Goal: Task Accomplishment & Management: Complete application form

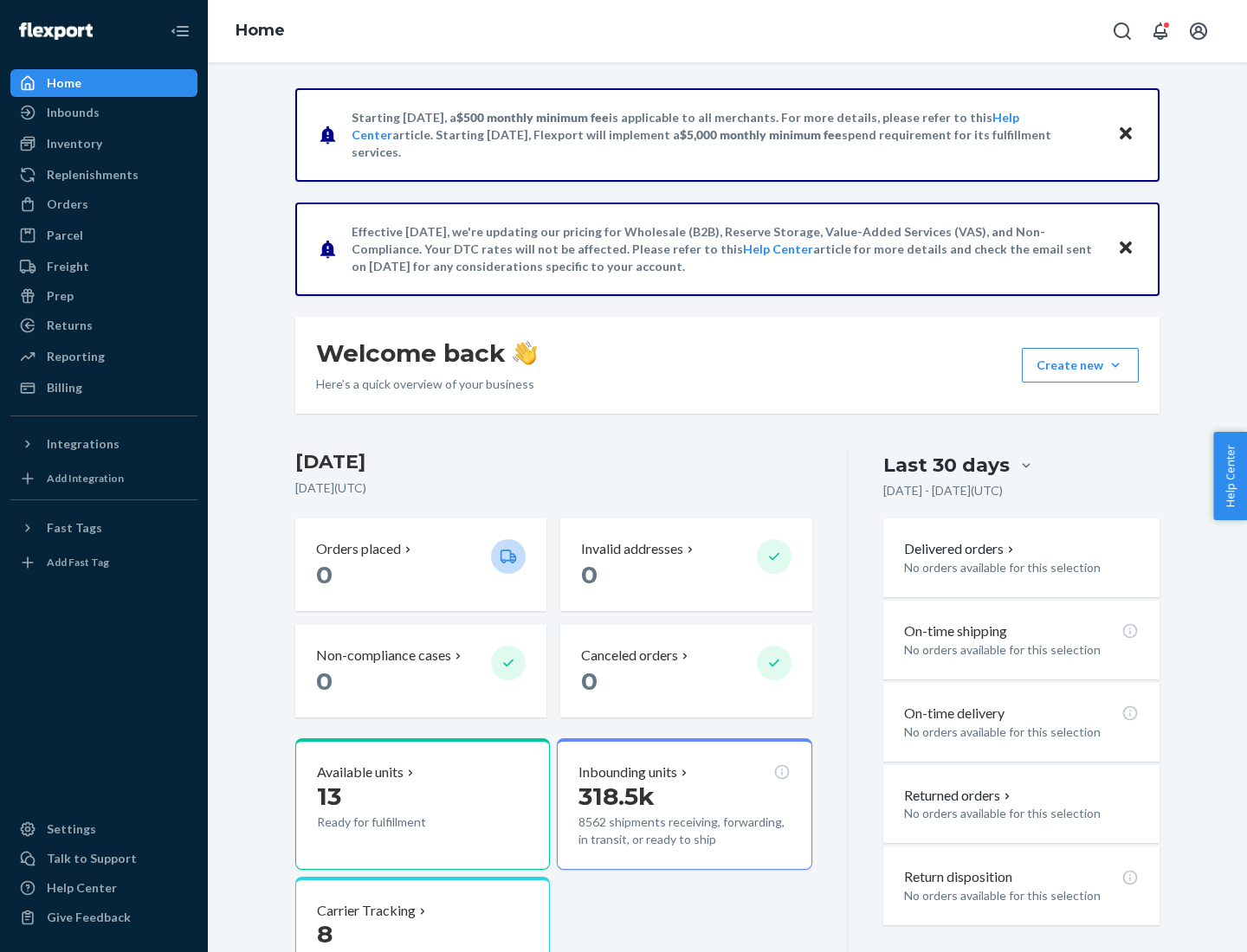
click at [1116, 365] on button "Create new Create new inbound Create new order Create new product" at bounding box center [1081, 365] width 117 height 35
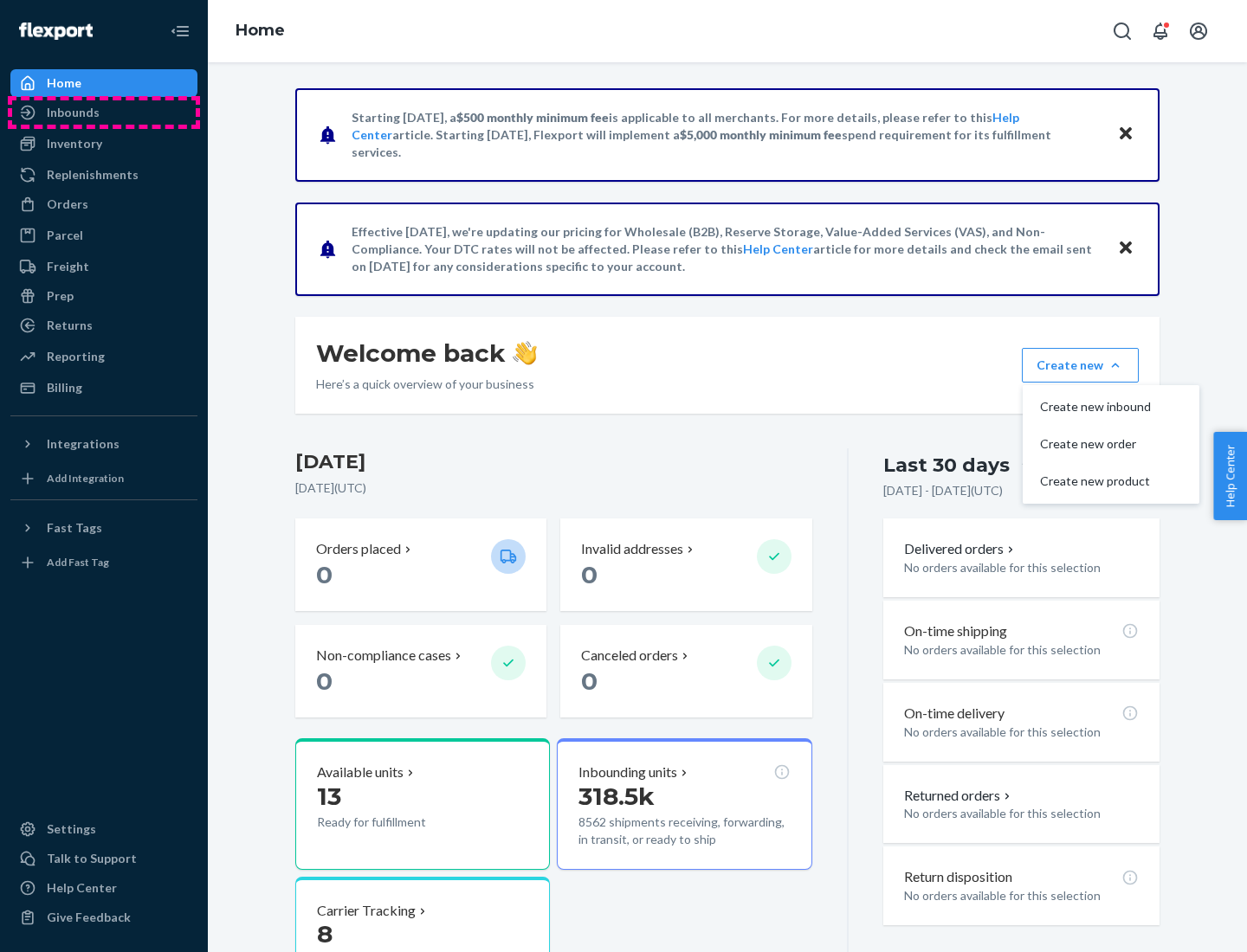
click at [104, 112] on div "Inbounds" at bounding box center [104, 112] width 184 height 25
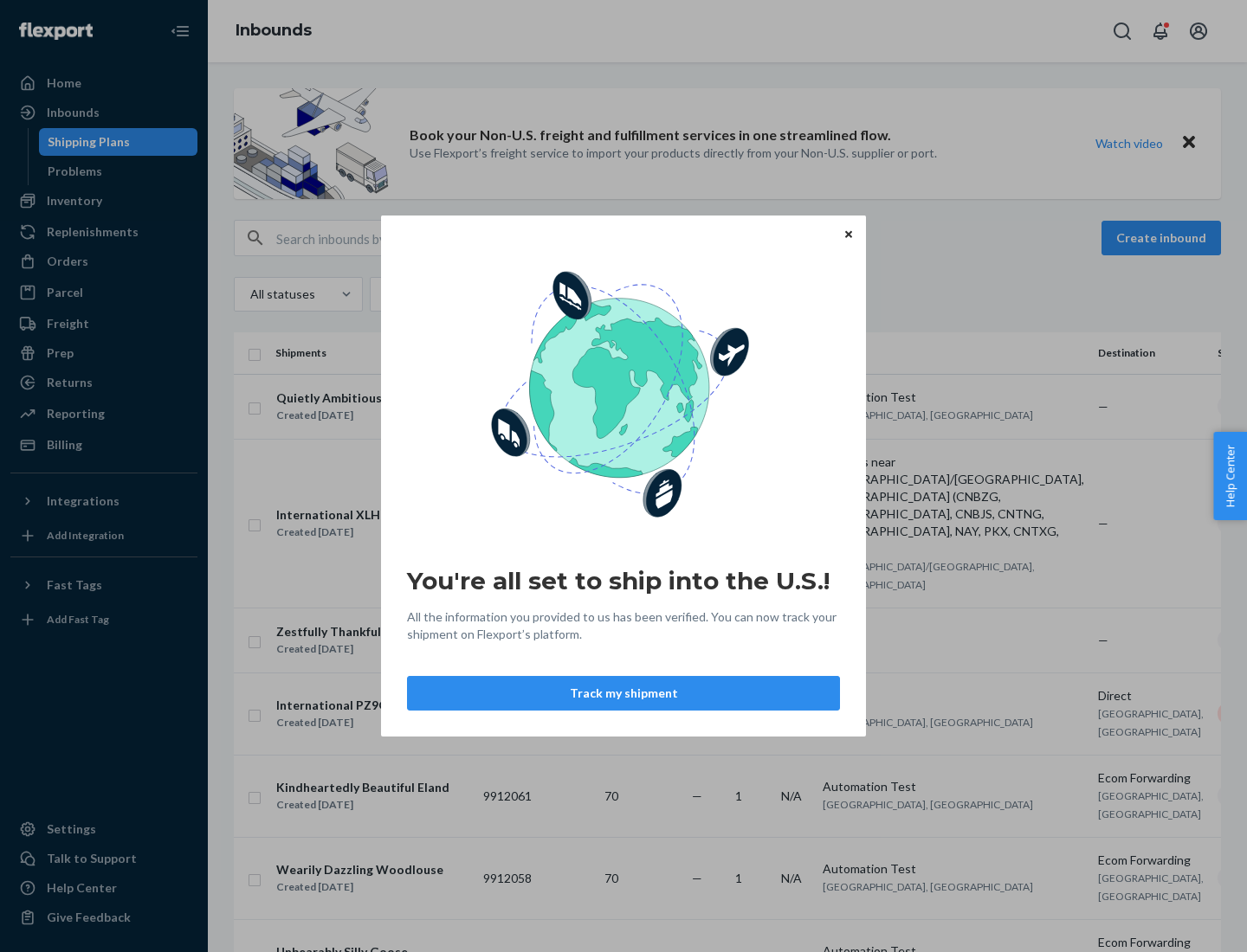
click at [104, 201] on div "You're all set to ship into the U.S.! All the information you provided to us ha…" at bounding box center [623, 476] width 1247 height 952
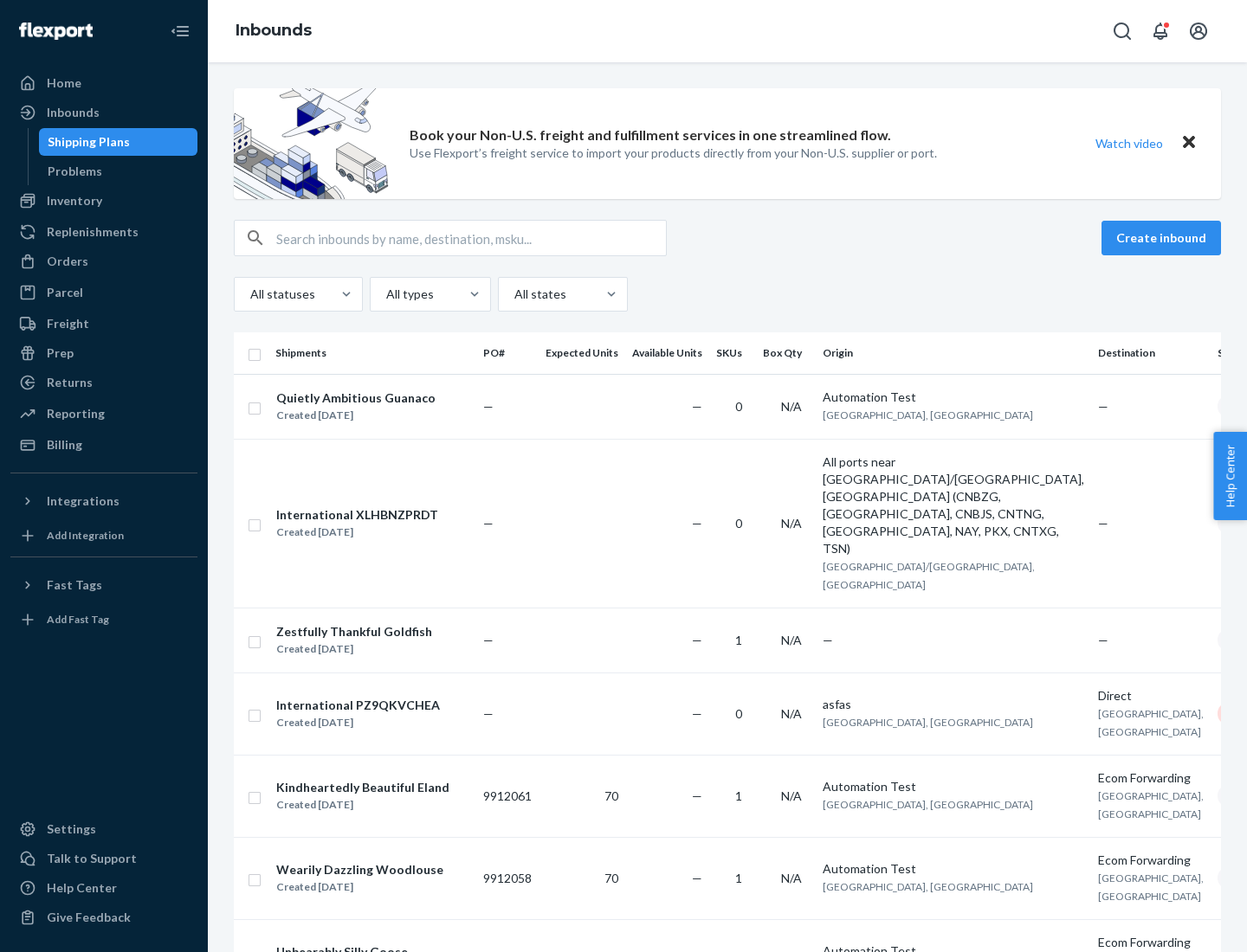
click at [728, 31] on div "Inbounds" at bounding box center [727, 31] width 1039 height 62
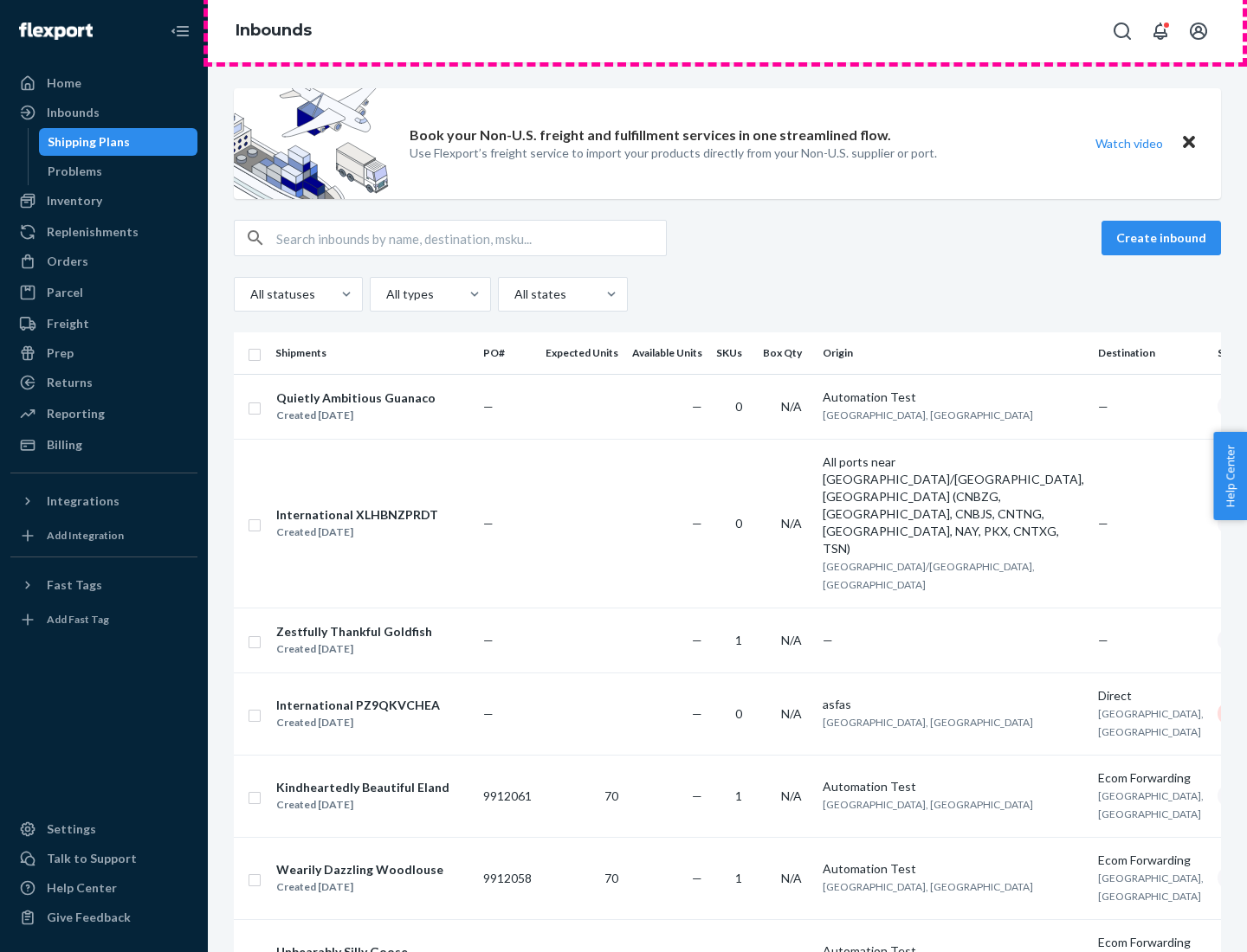
click at [728, 31] on div "Inbounds" at bounding box center [727, 31] width 1039 height 62
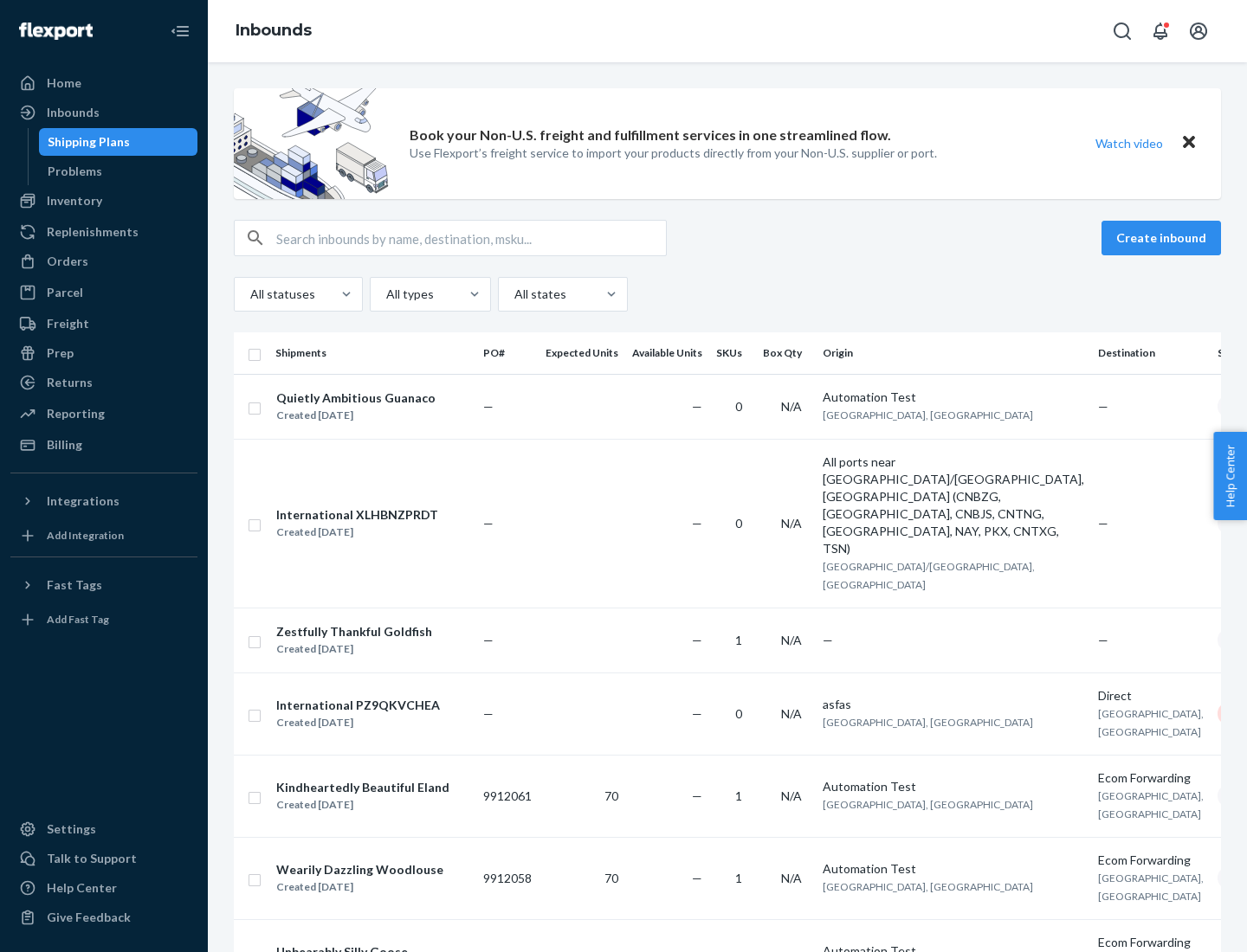
click at [728, 294] on div "All statuses All types All states" at bounding box center [728, 294] width 987 height 35
click at [86, 142] on div "Shipping Plans" at bounding box center [88, 142] width 82 height 17
click at [1164, 238] on button "Create inbound" at bounding box center [1161, 238] width 120 height 35
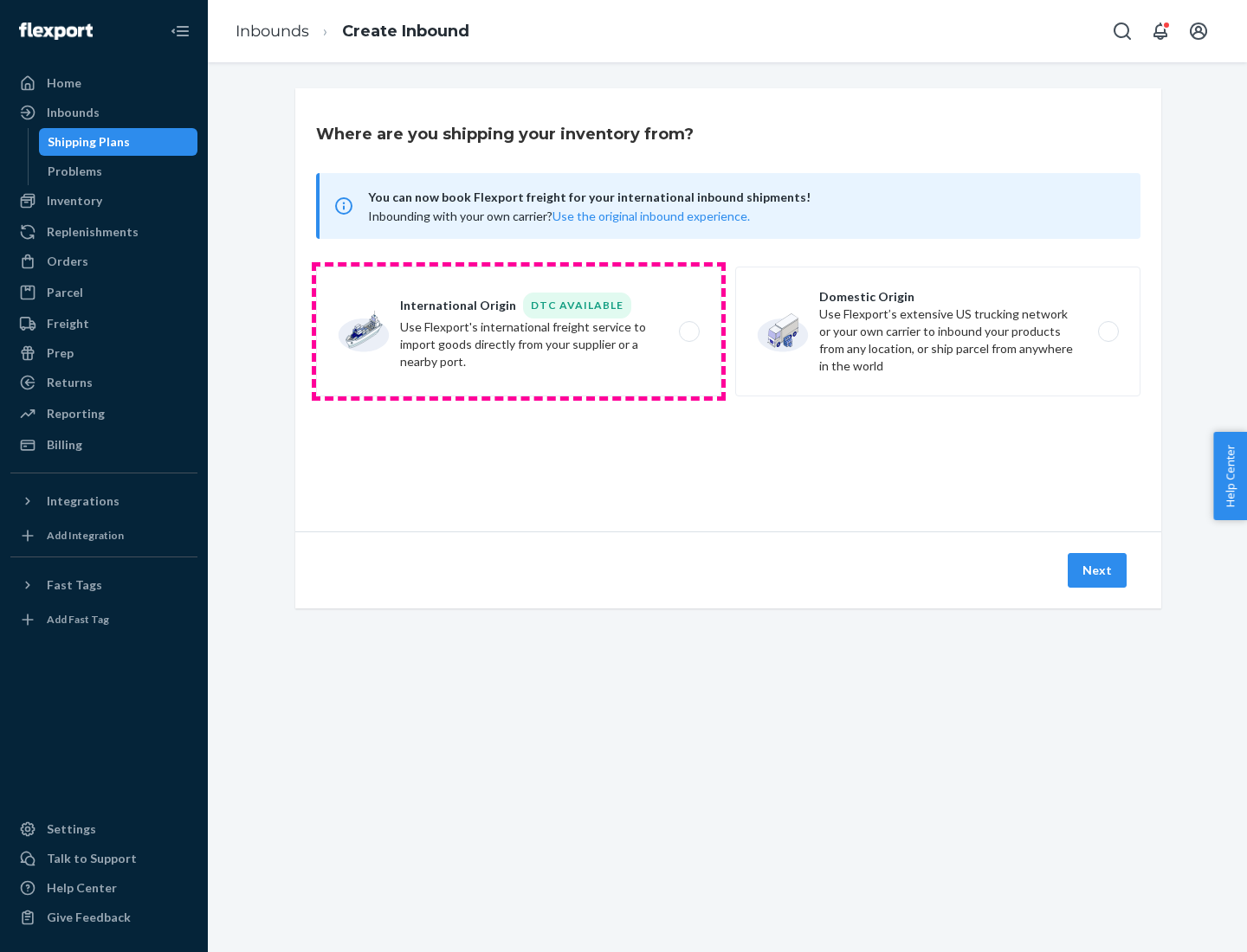
click at [519, 331] on label "International Origin DTC Available Use Flexport's international freight service…" at bounding box center [518, 332] width 405 height 130
click at [689, 331] on input "International Origin DTC Available Use Flexport's international freight service…" at bounding box center [695, 332] width 11 height 11
radio input "true"
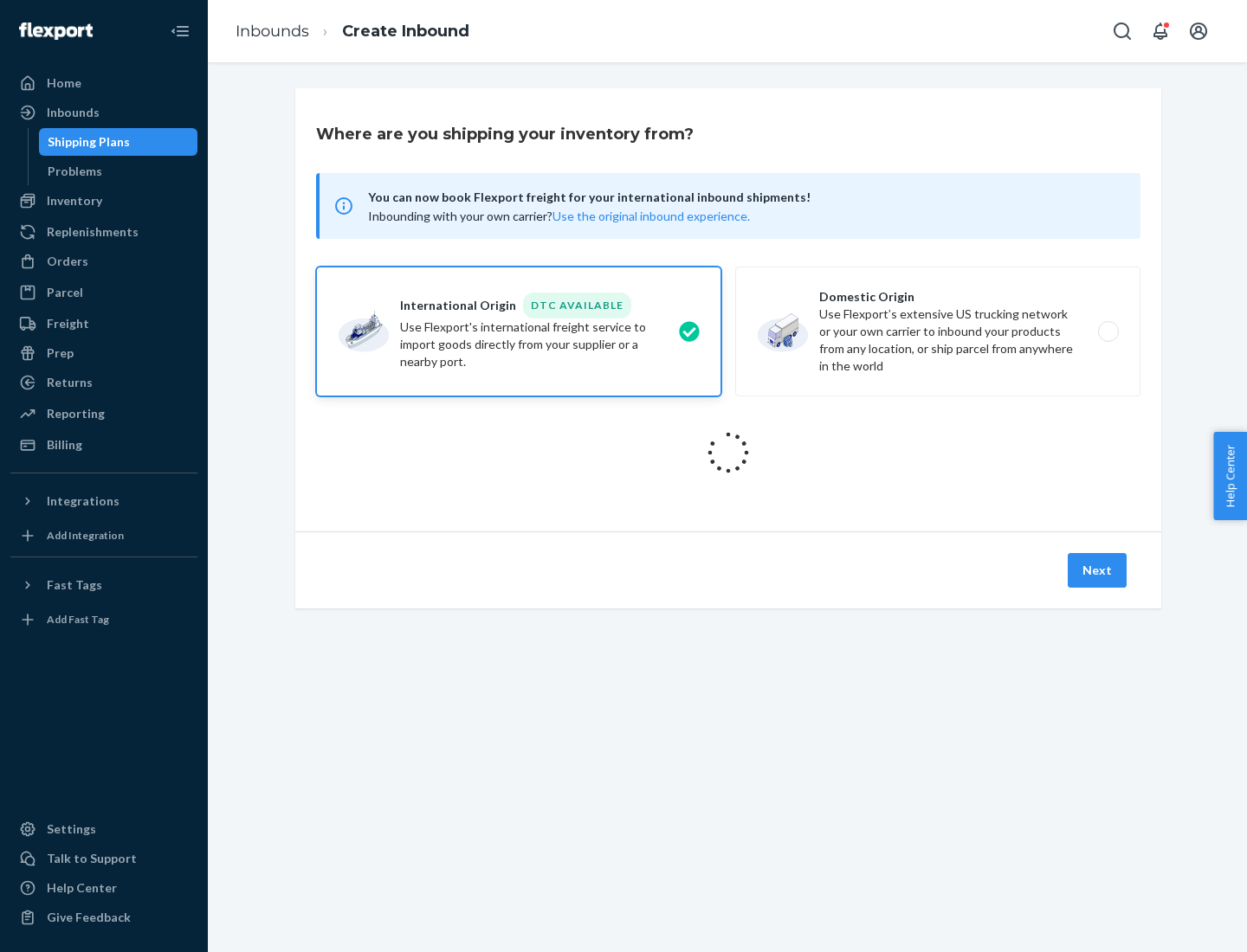
click at [729, 453] on icon at bounding box center [728, 452] width 48 height 48
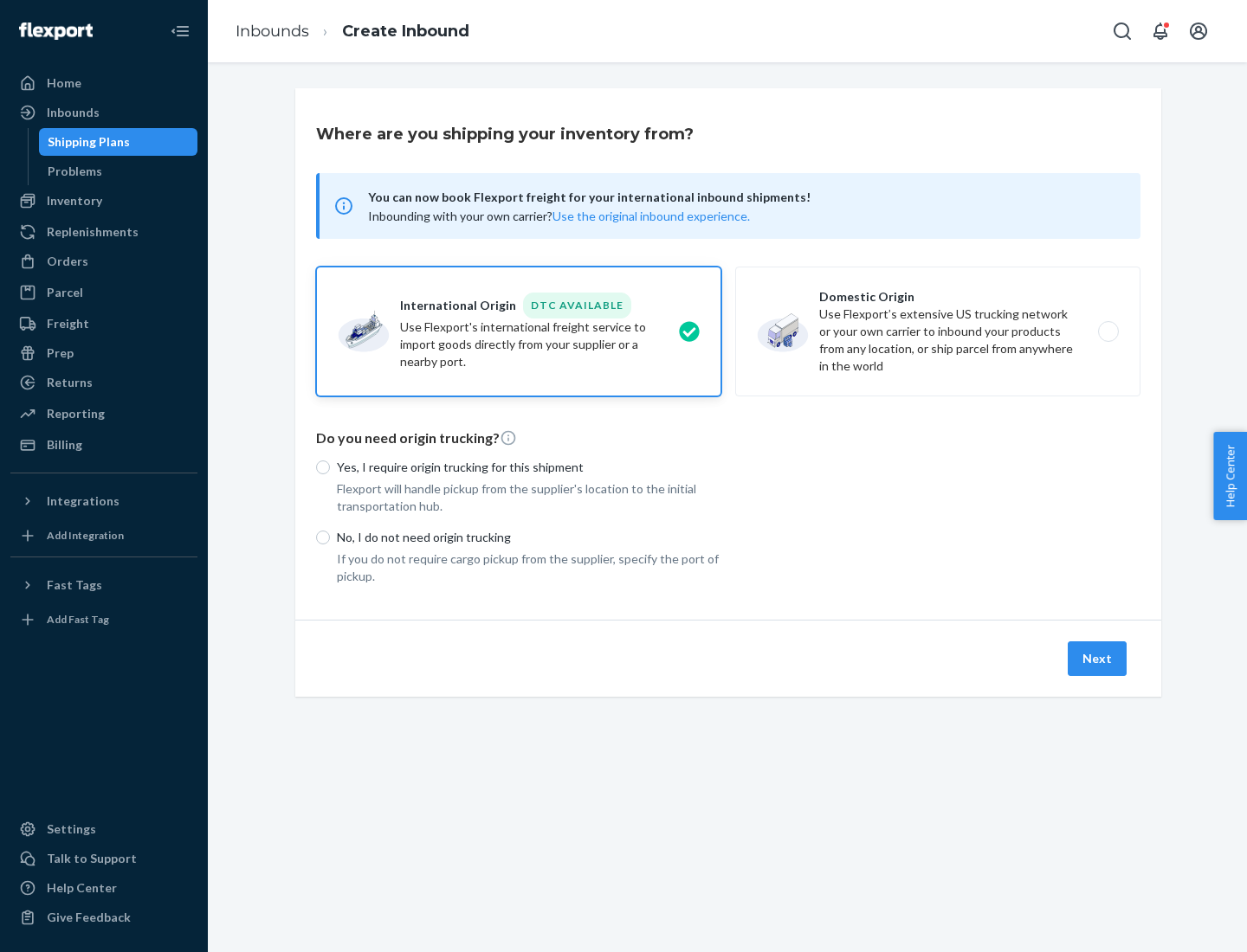
click at [530, 467] on p "Yes, I require origin trucking for this shipment" at bounding box center [529, 467] width 384 height 17
click at [330, 467] on input "Yes, I require origin trucking for this shipment" at bounding box center [323, 467] width 14 height 14
radio input "true"
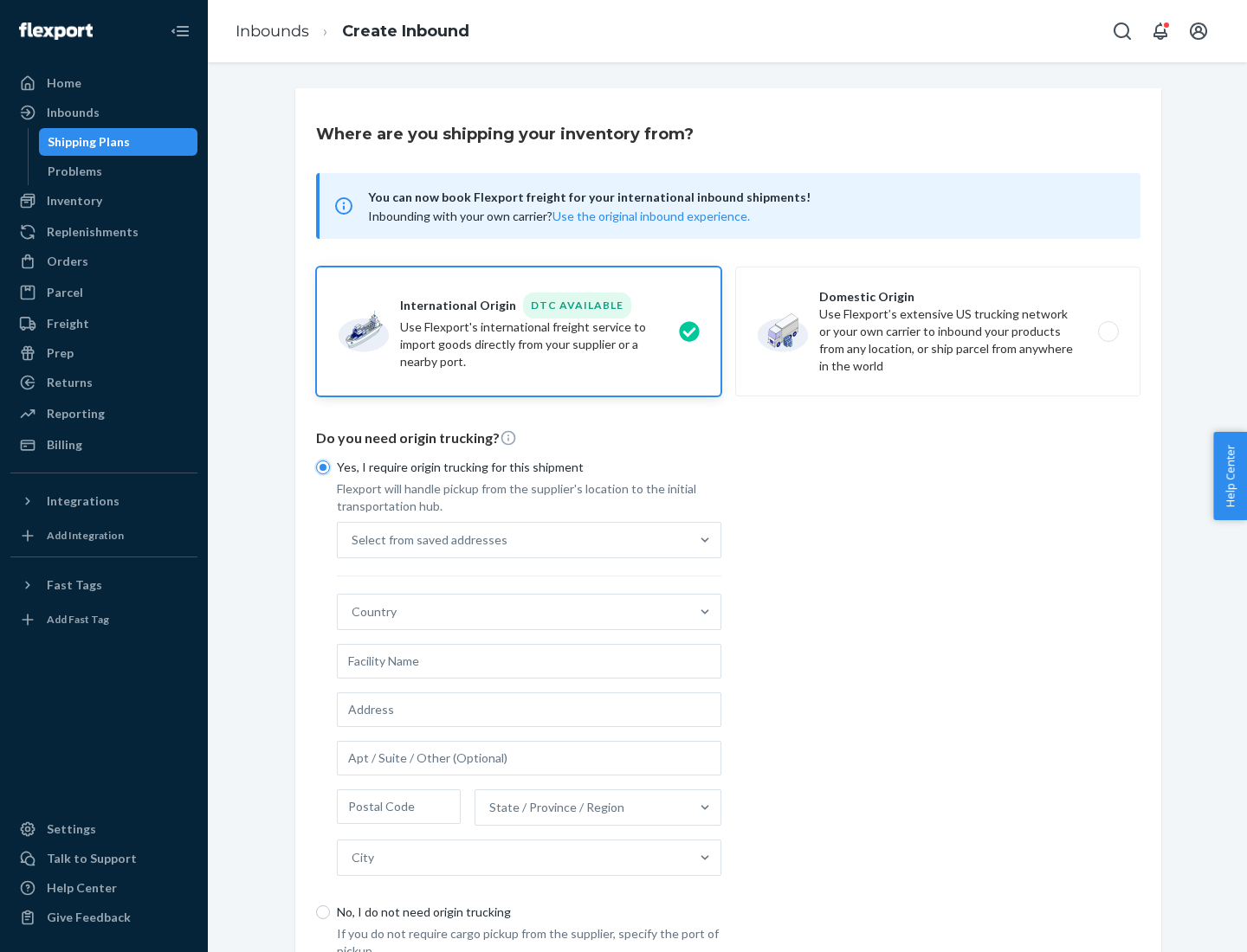
scroll to position [33, 0]
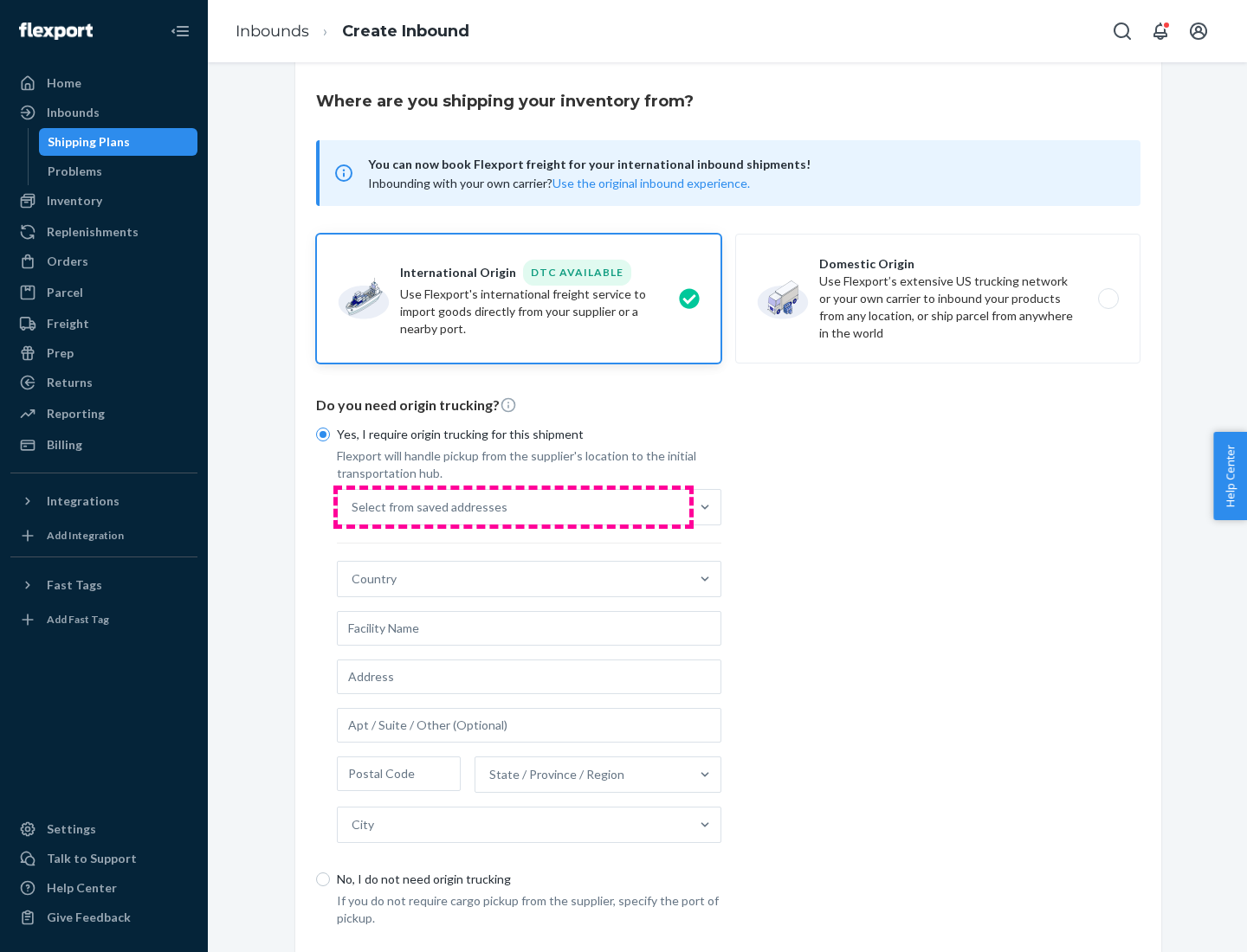
click at [514, 507] on div "Select from saved addresses" at bounding box center [514, 507] width 352 height 35
click at [353, 507] on input "Select from saved addresses" at bounding box center [353, 508] width 2 height 17
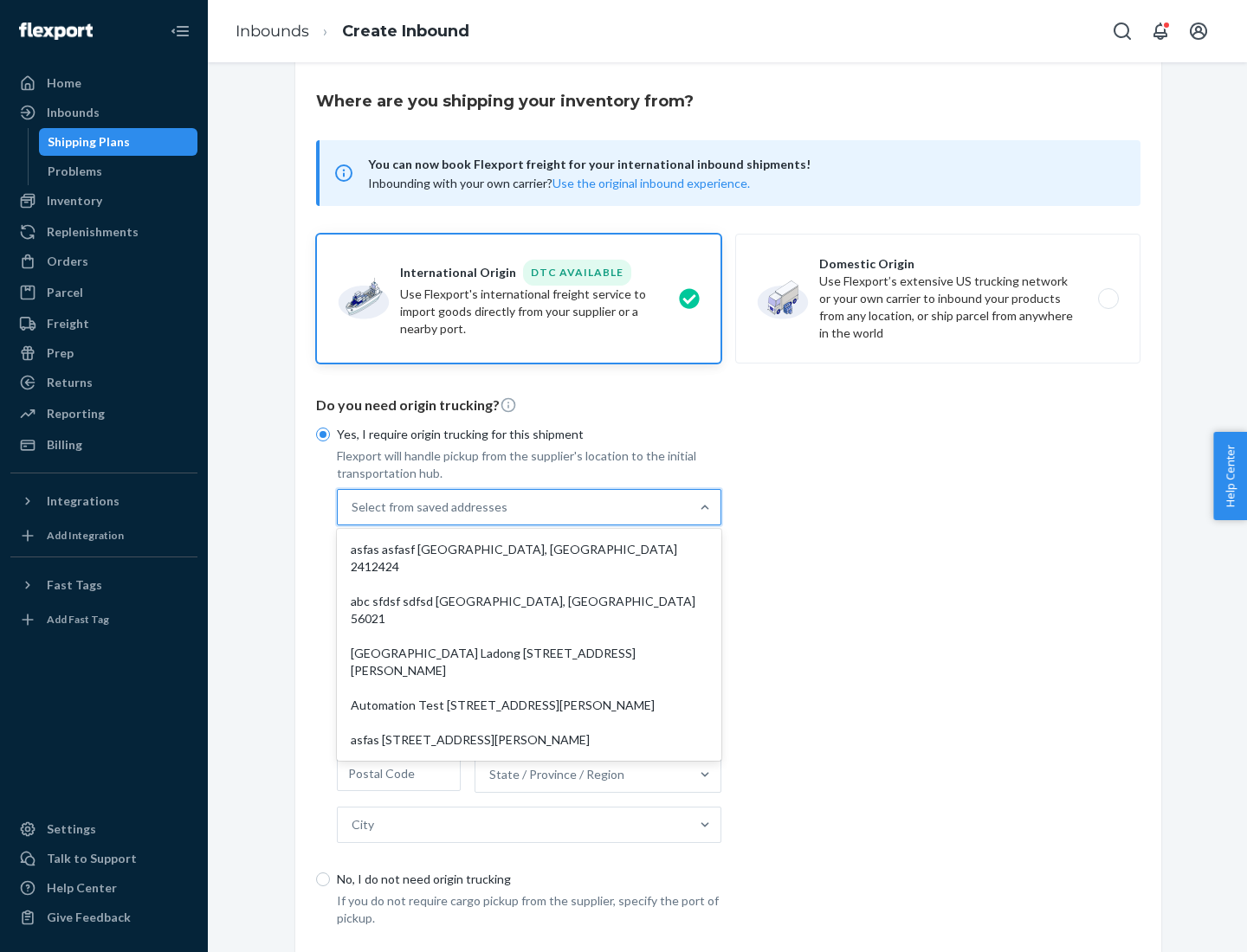
scroll to position [75, 0]
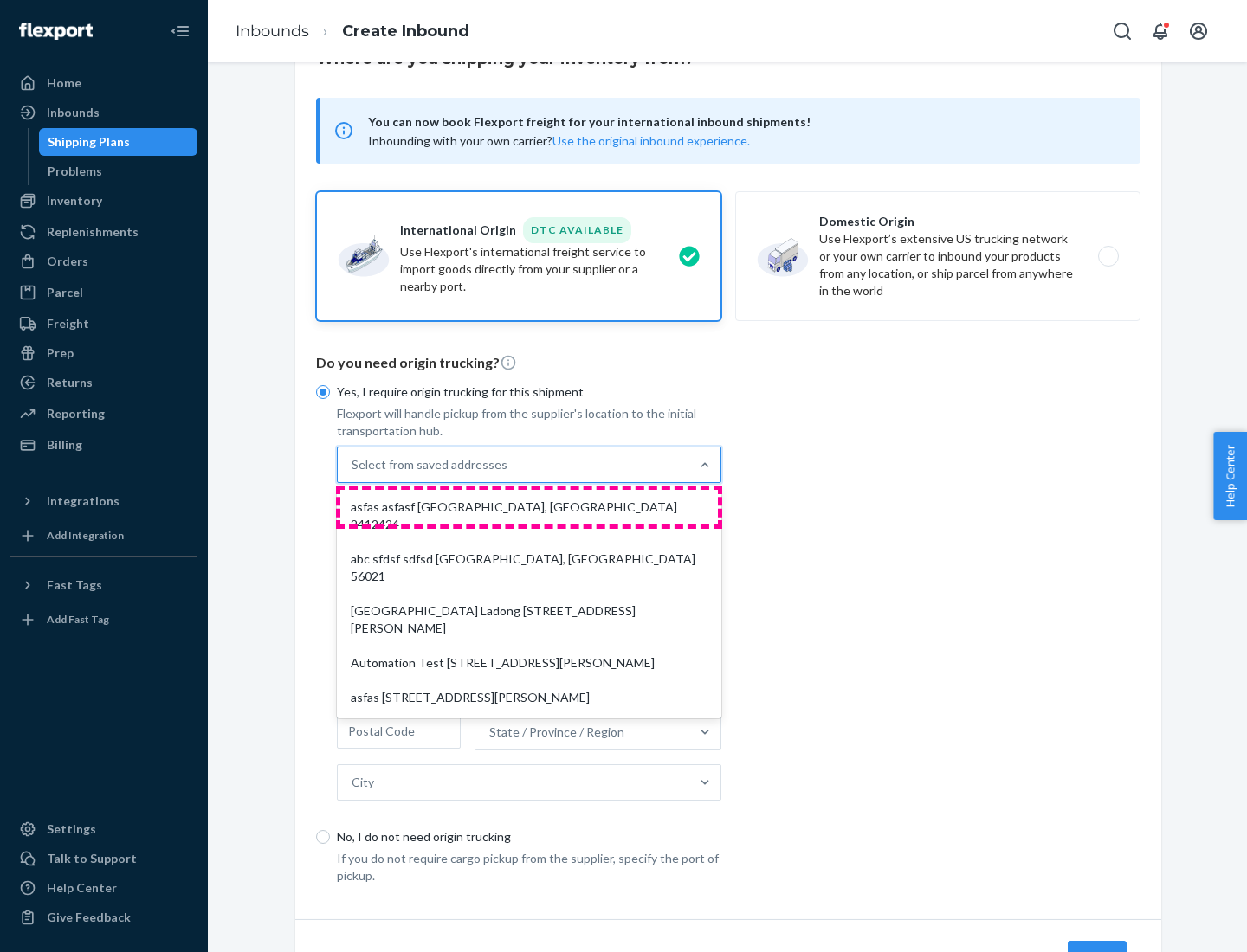
click at [530, 507] on div "asfas asfasf [GEOGRAPHIC_DATA], [GEOGRAPHIC_DATA] 2412424" at bounding box center [530, 515] width 378 height 52
click at [353, 474] on input "option asfas asfasf [GEOGRAPHIC_DATA], [GEOGRAPHIC_DATA] 2412424 focused, 1 of …" at bounding box center [353, 465] width 2 height 17
type input "asfas"
type input "asfasf"
type input "2412424"
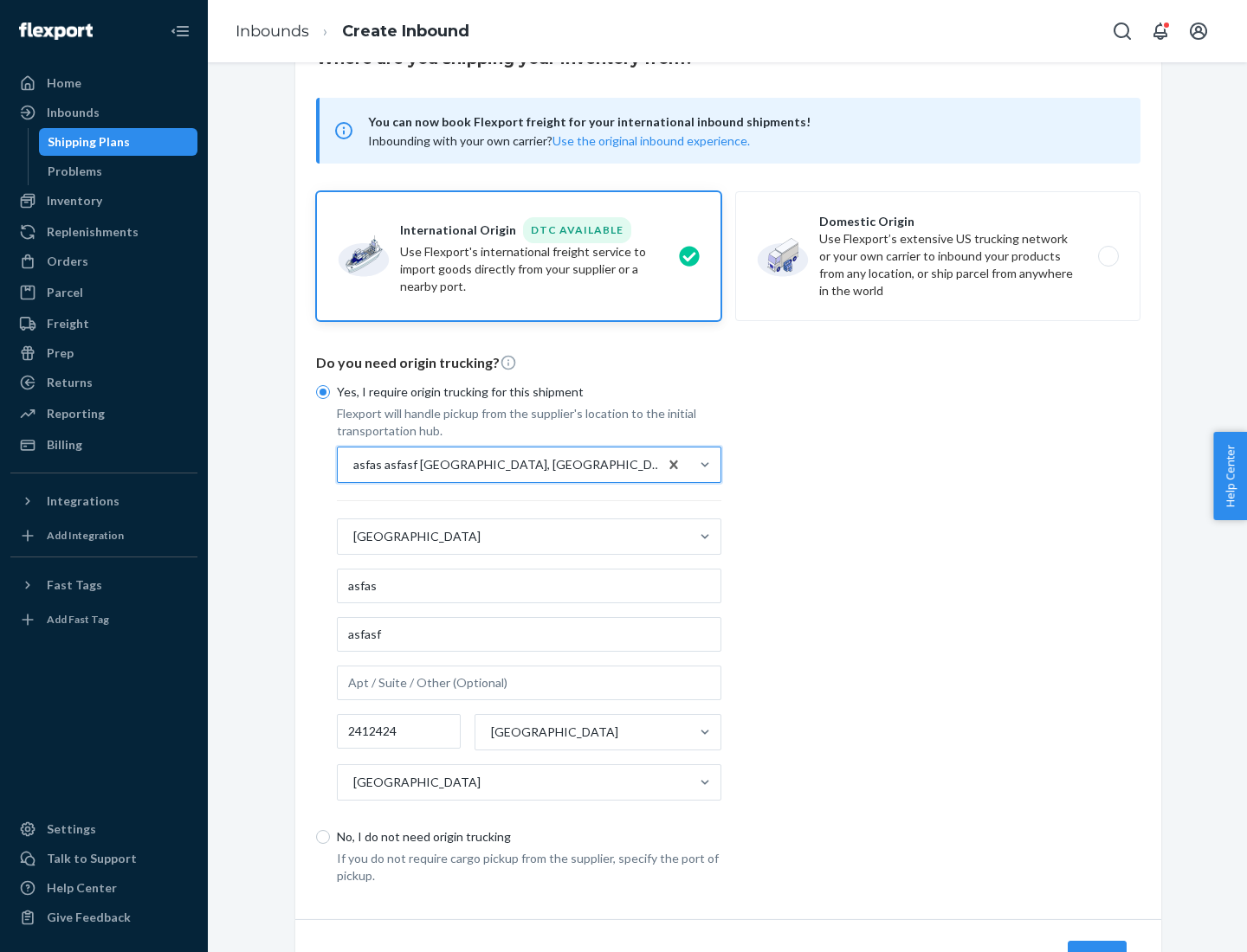
scroll to position [161, 0]
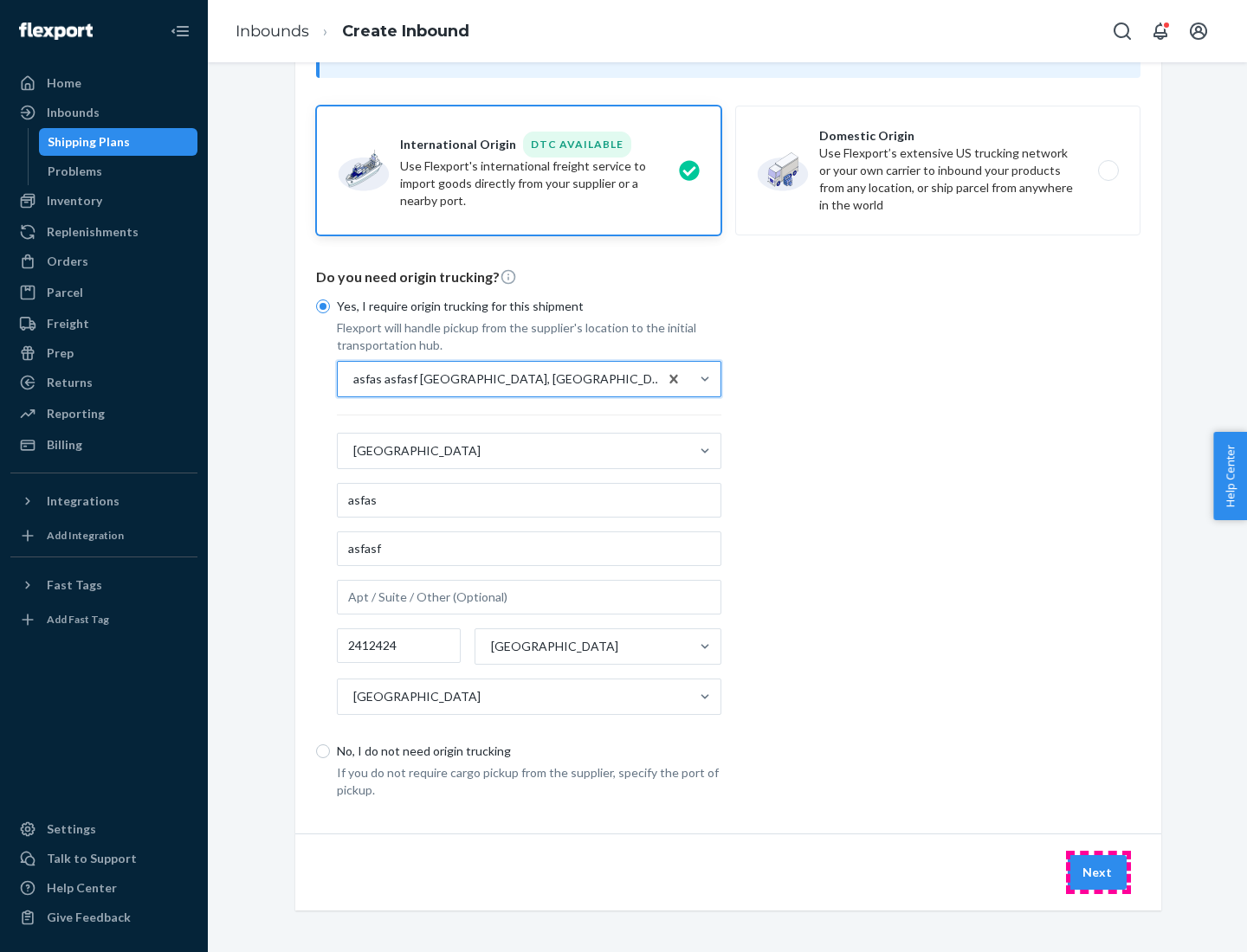
click at [1099, 872] on button "Next" at bounding box center [1097, 873] width 59 height 35
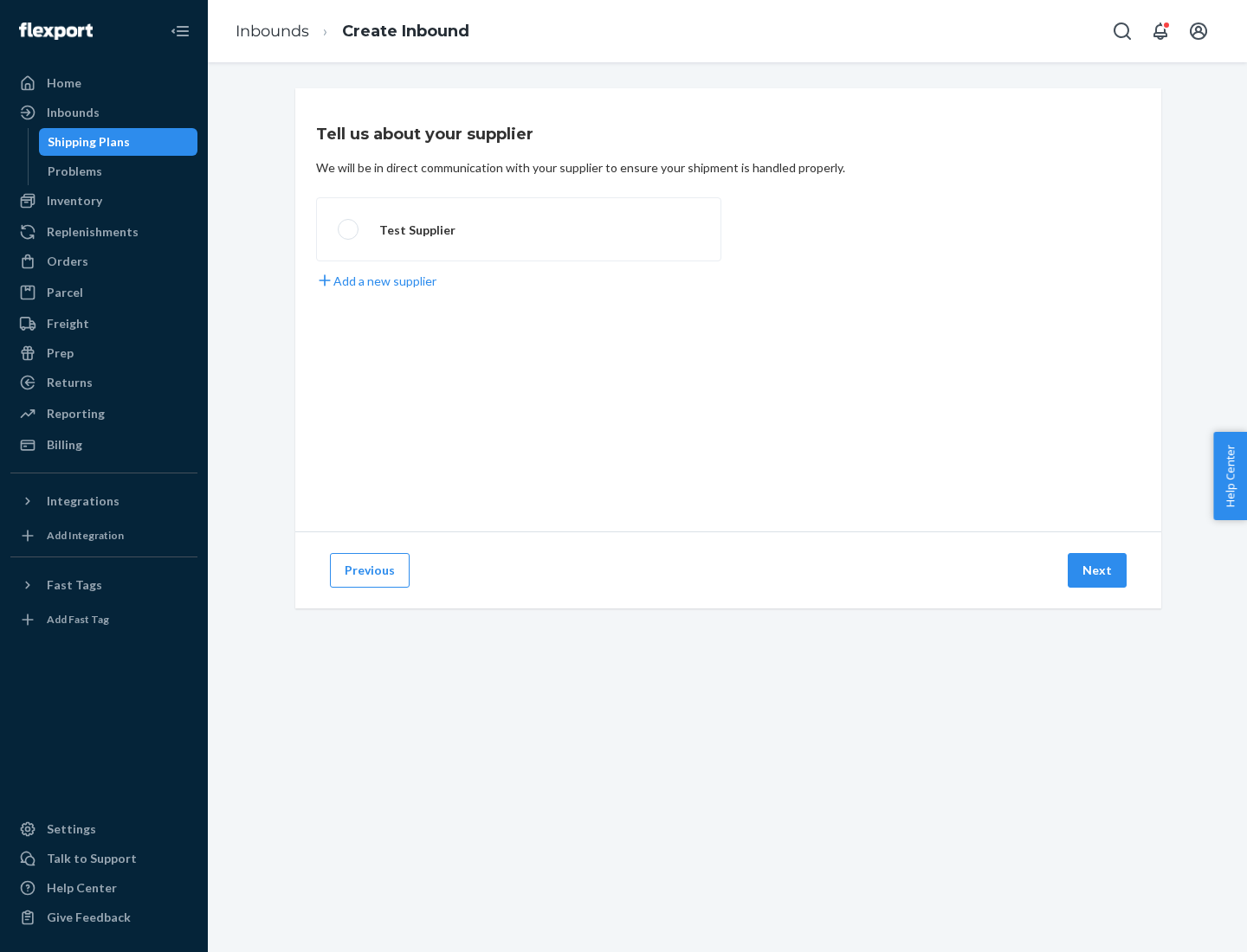
click at [519, 229] on label "Test Supplier" at bounding box center [518, 229] width 405 height 64
click at [349, 229] on input "Test Supplier" at bounding box center [344, 230] width 11 height 11
radio input "true"
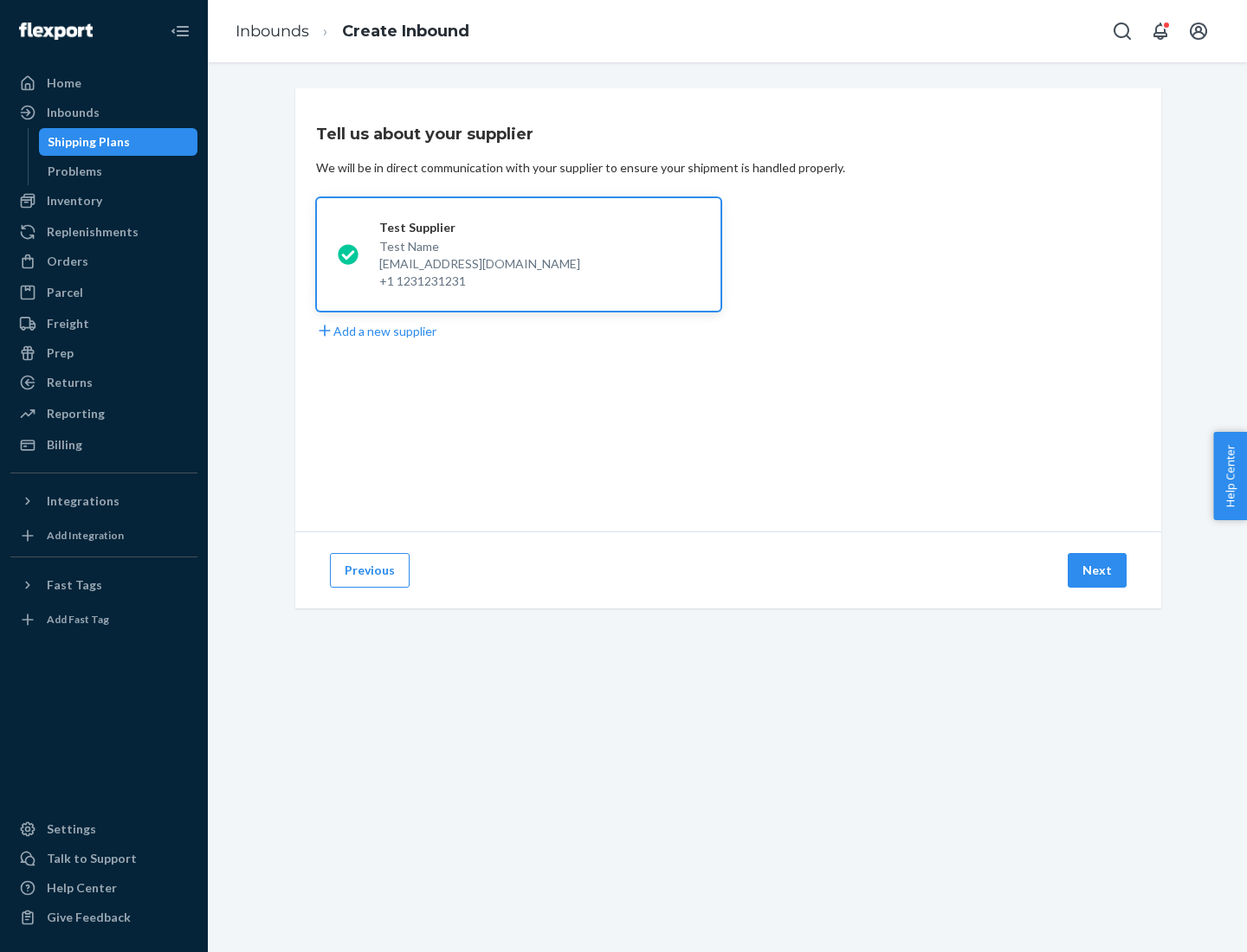
click at [1099, 571] on button "Next" at bounding box center [1097, 570] width 59 height 35
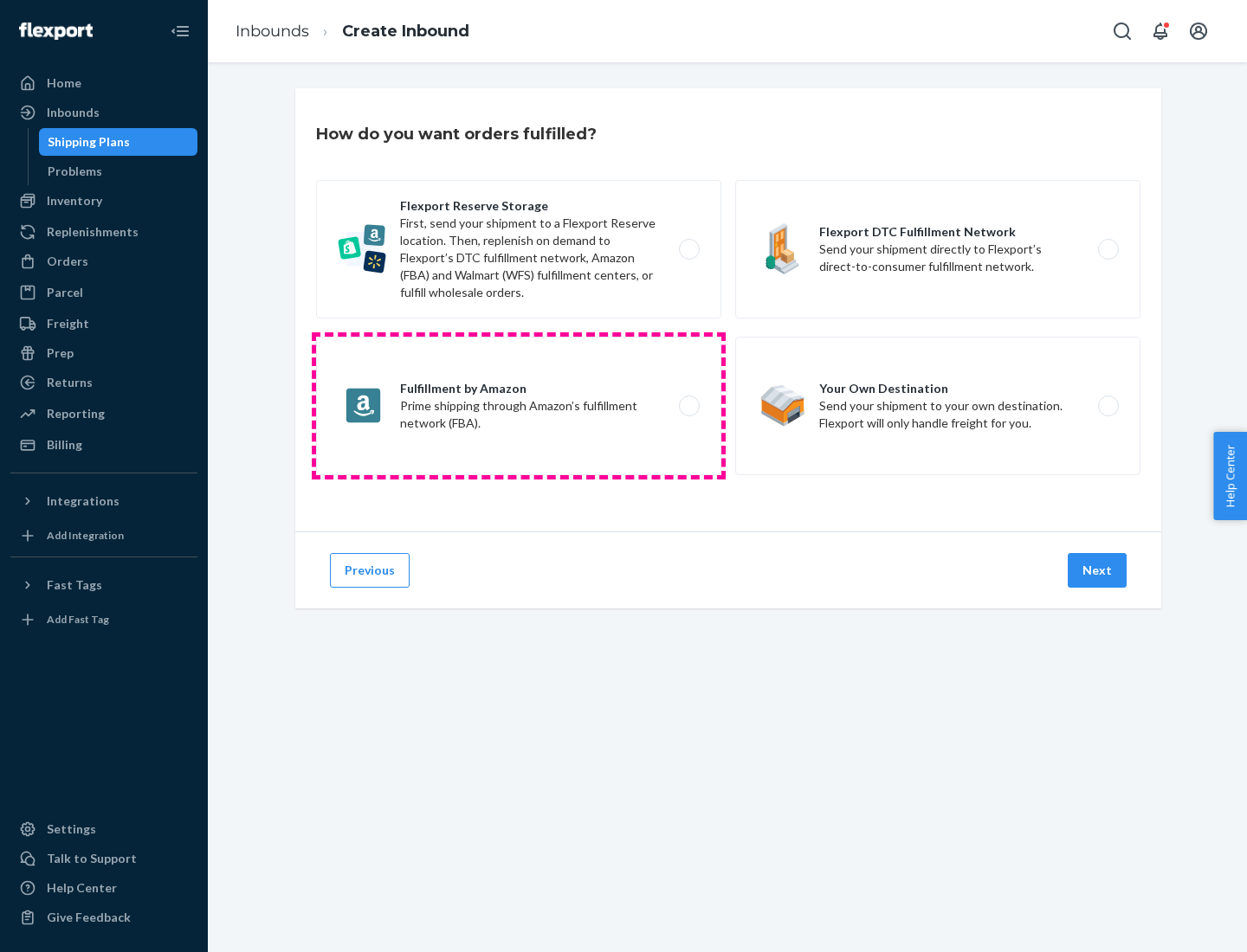
click at [519, 406] on label "Fulfillment by Amazon Prime shipping through Amazon’s fulfillment network (FBA)." at bounding box center [518, 406] width 405 height 139
click at [689, 406] on input "Fulfillment by Amazon Prime shipping through Amazon’s fulfillment network (FBA)." at bounding box center [695, 407] width 11 height 11
radio input "true"
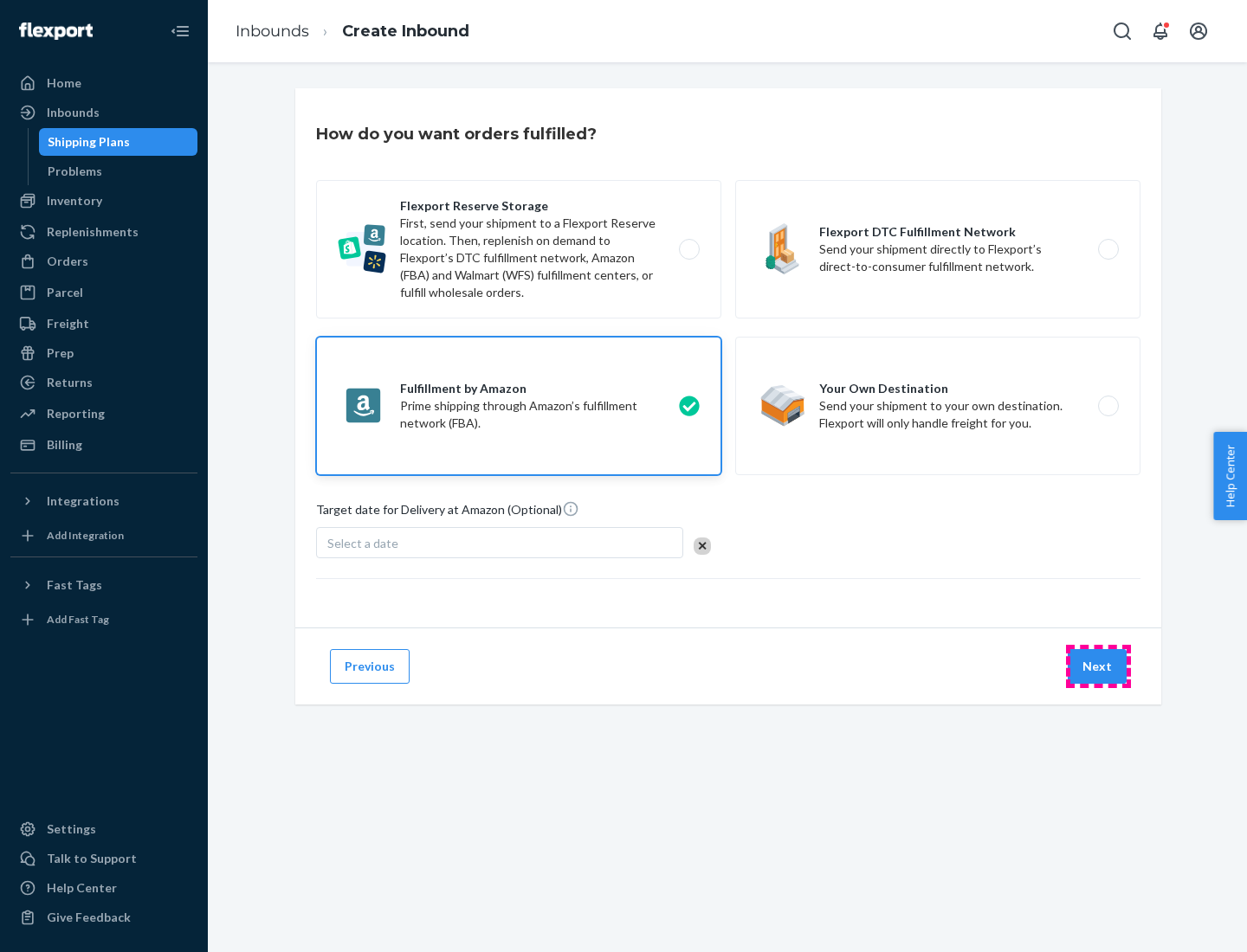
click at [1099, 667] on button "Next" at bounding box center [1097, 666] width 59 height 35
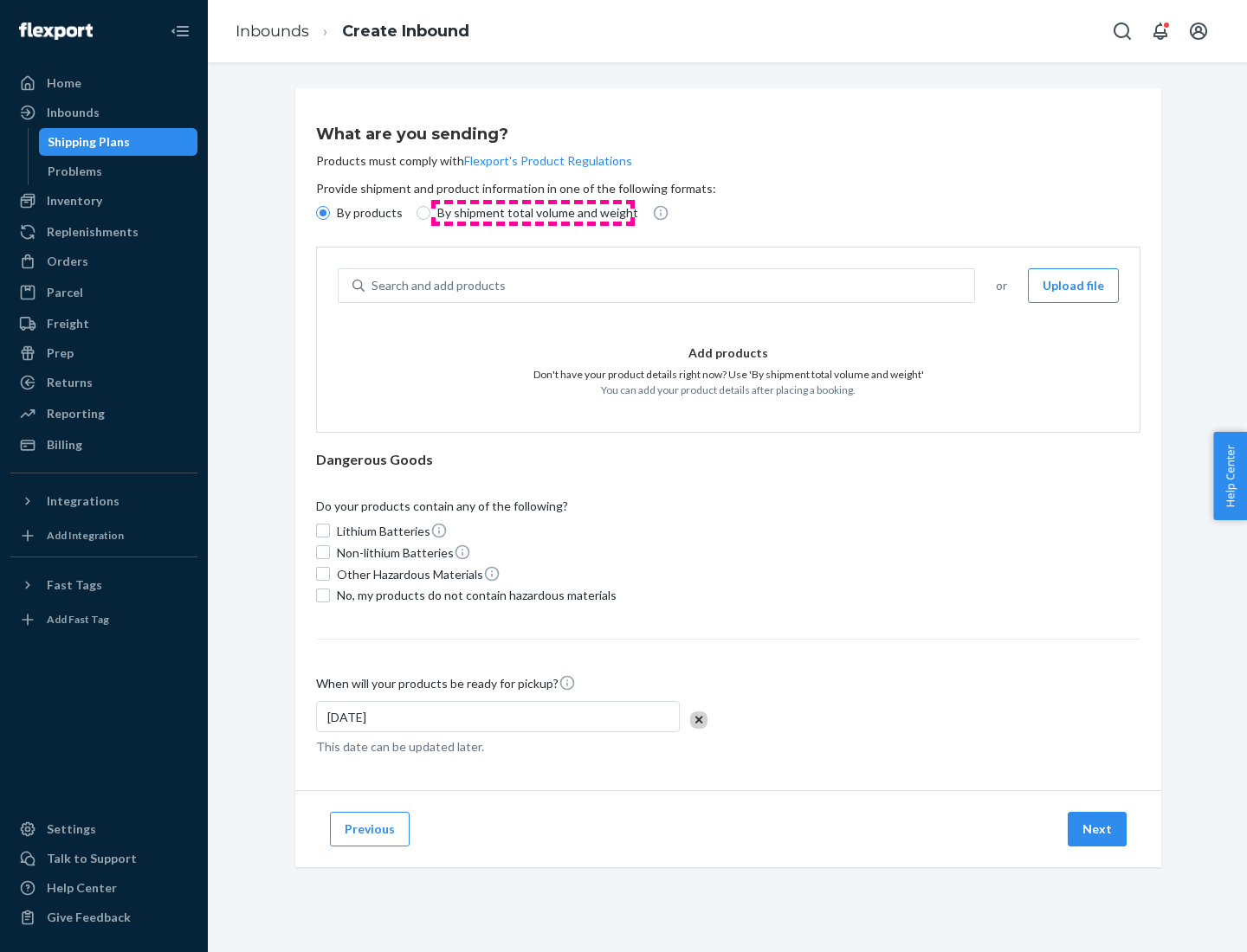
click at [532, 213] on p "By shipment total volume and weight" at bounding box center [537, 213] width 201 height 17
click at [430, 213] on input "By shipment total volume and weight" at bounding box center [423, 212] width 14 height 14
radio input "true"
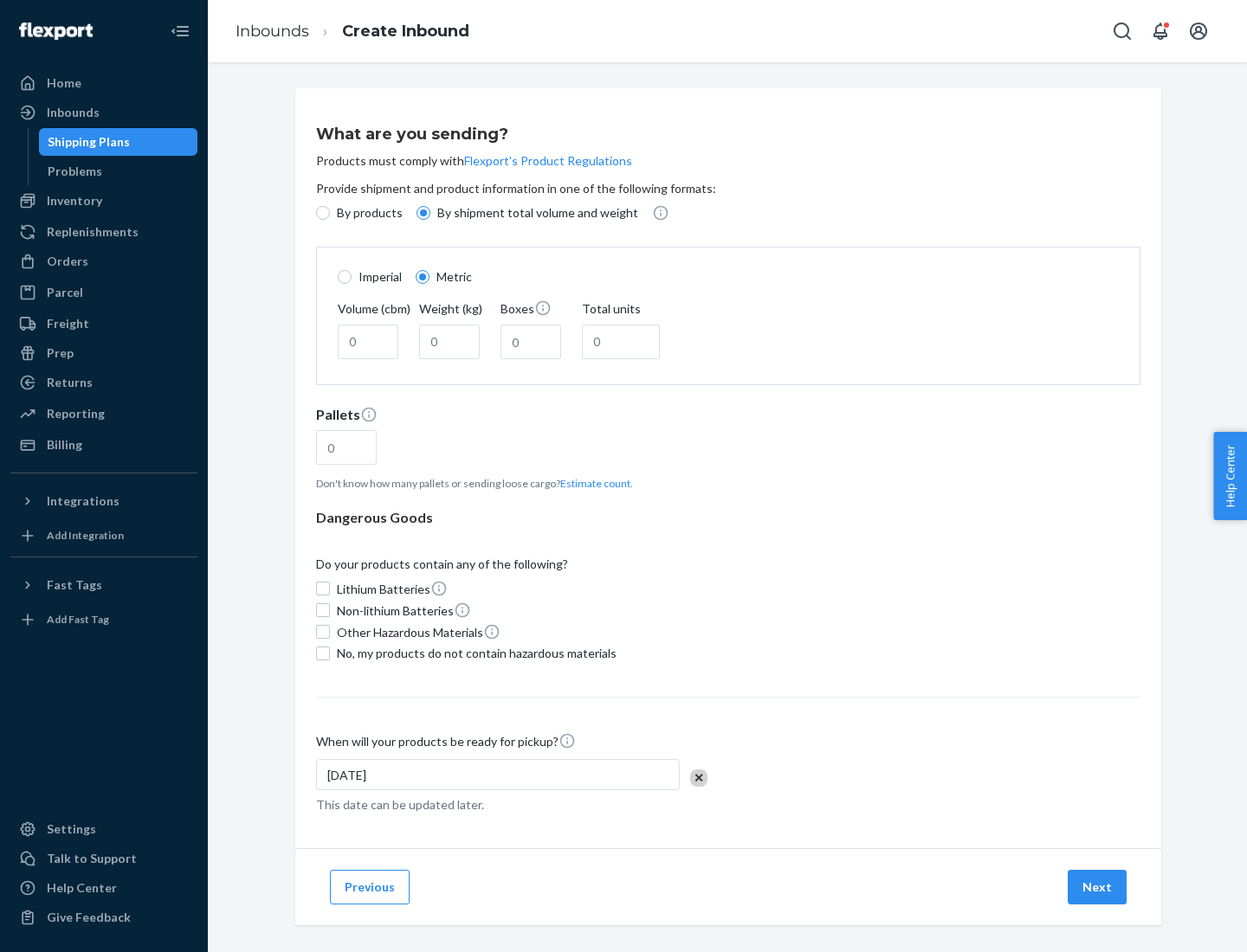
click at [368, 213] on p "By products" at bounding box center [370, 213] width 66 height 17
click at [330, 213] on input "By products" at bounding box center [323, 212] width 14 height 14
radio input "true"
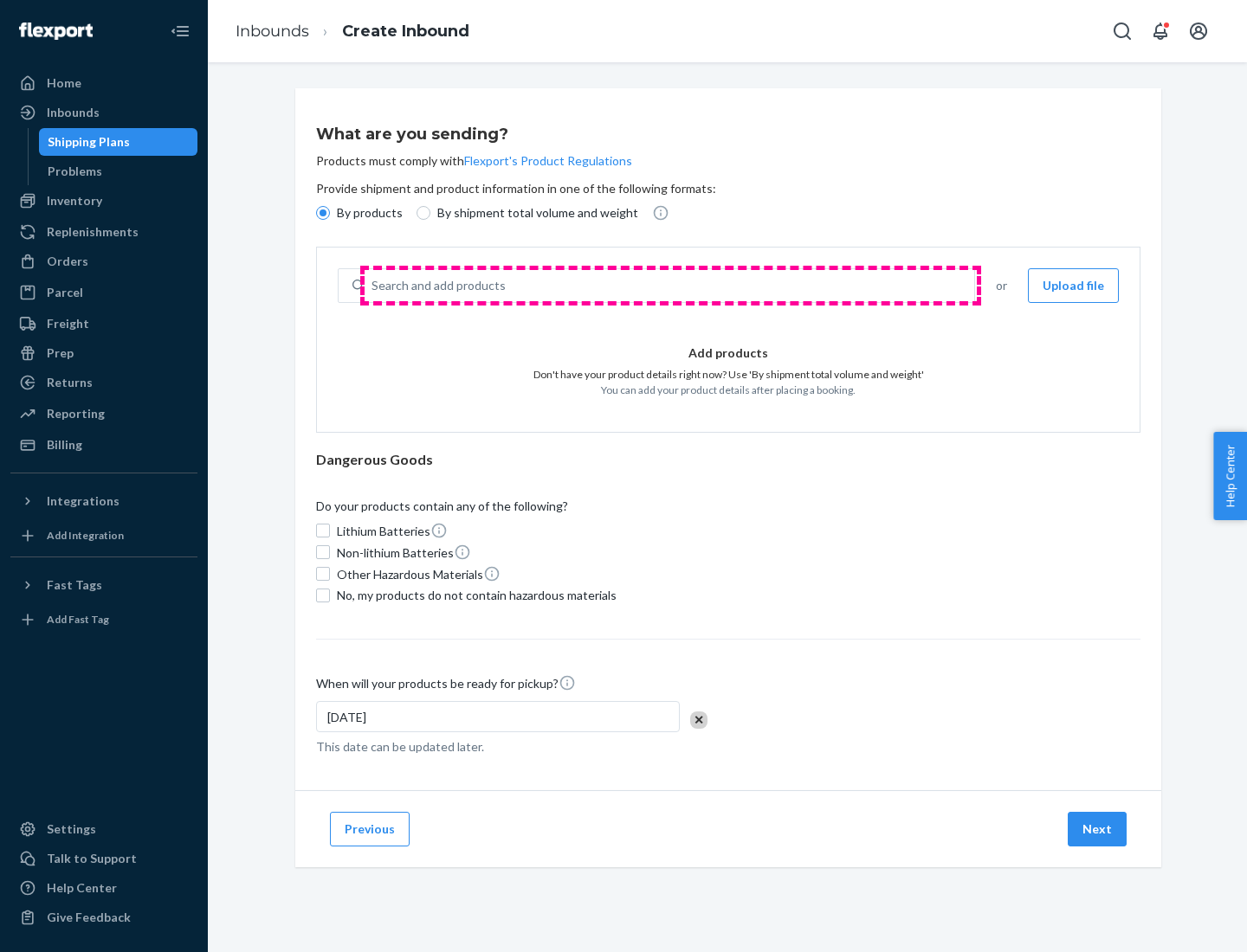
click at [670, 286] on div "Search and add products" at bounding box center [669, 285] width 610 height 31
click at [374, 286] on input "Search and add products" at bounding box center [373, 286] width 2 height 17
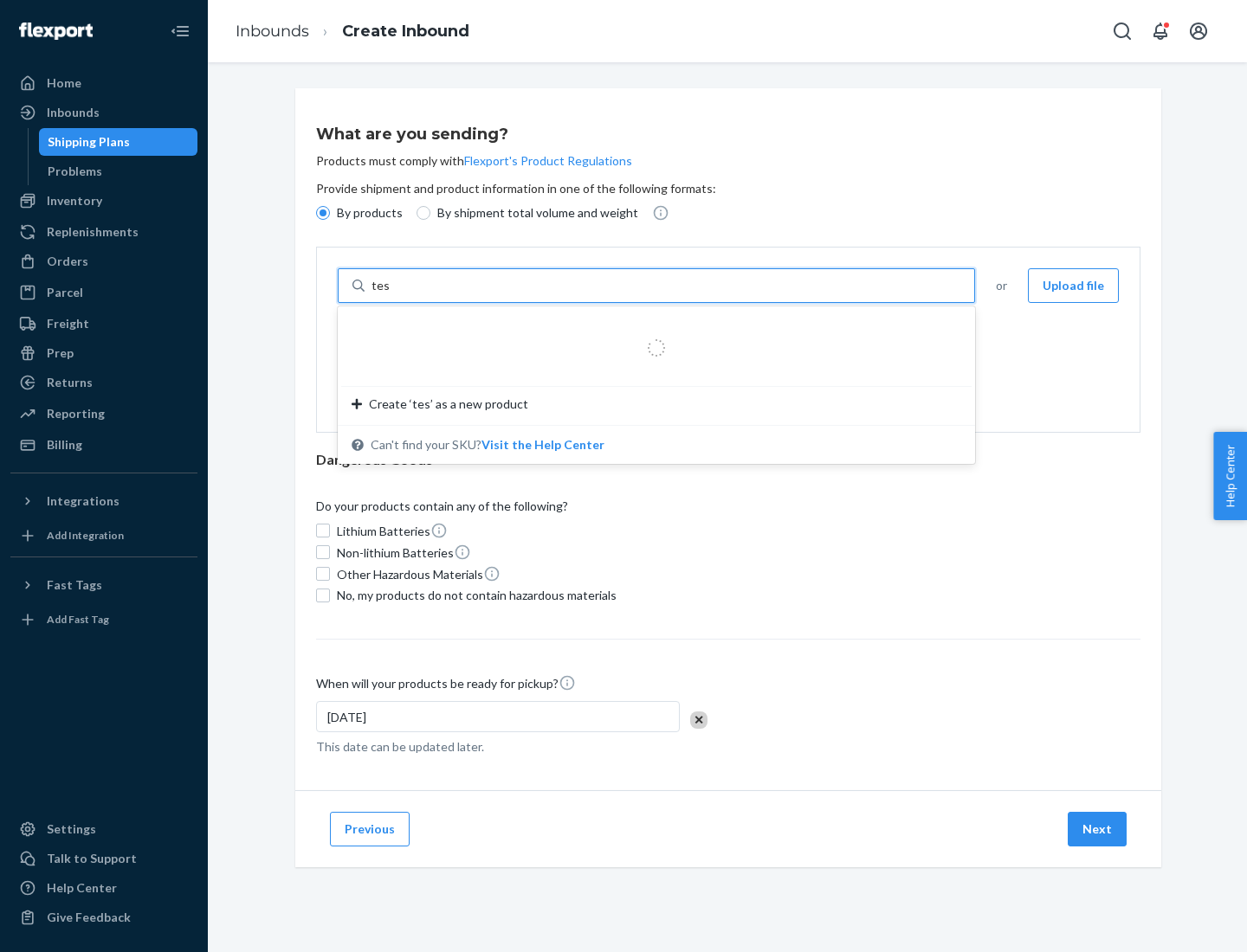
type input "test"
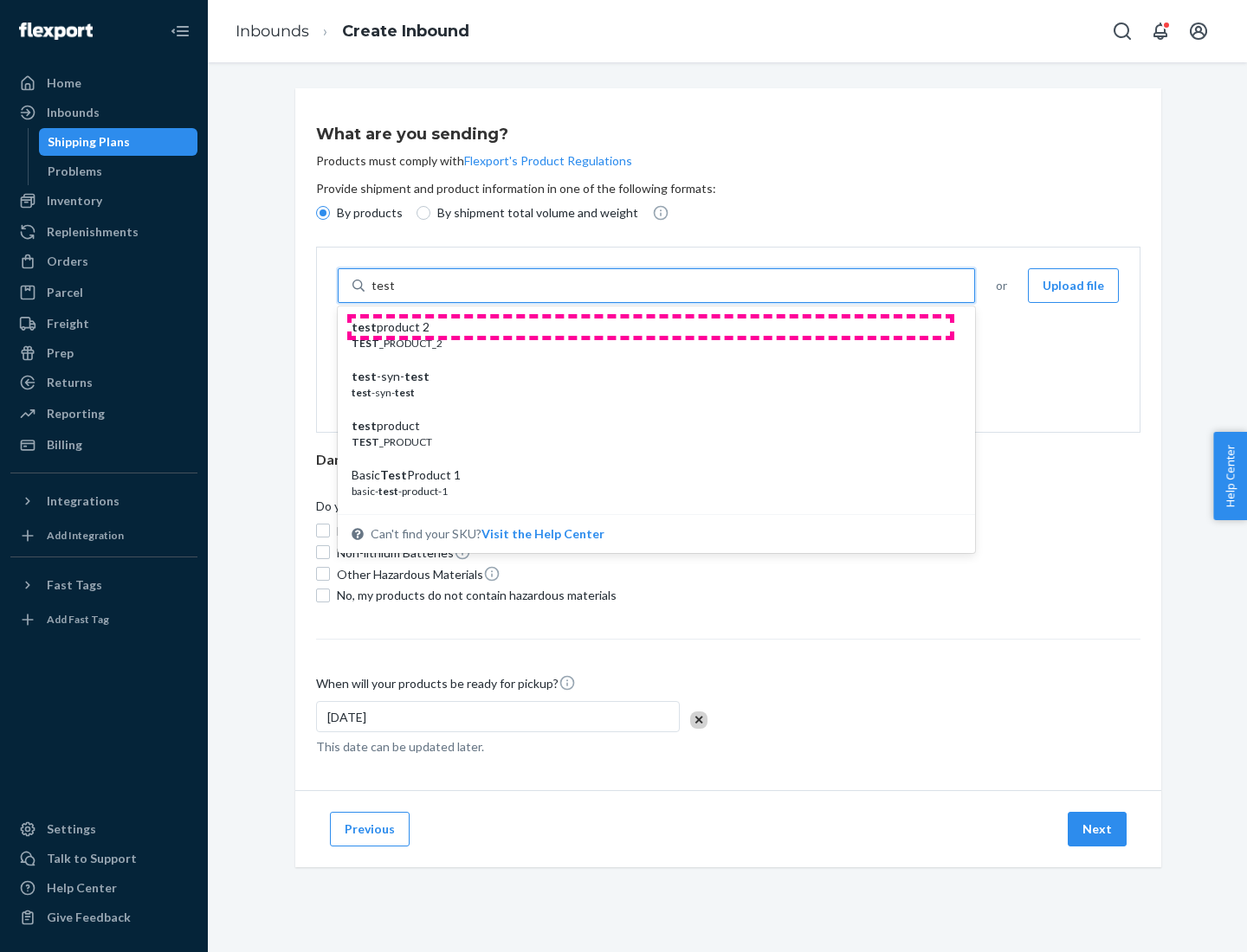
click at [650, 327] on div "test product 2" at bounding box center [649, 327] width 596 height 17
click at [395, 294] on input "test" at bounding box center [383, 286] width 23 height 17
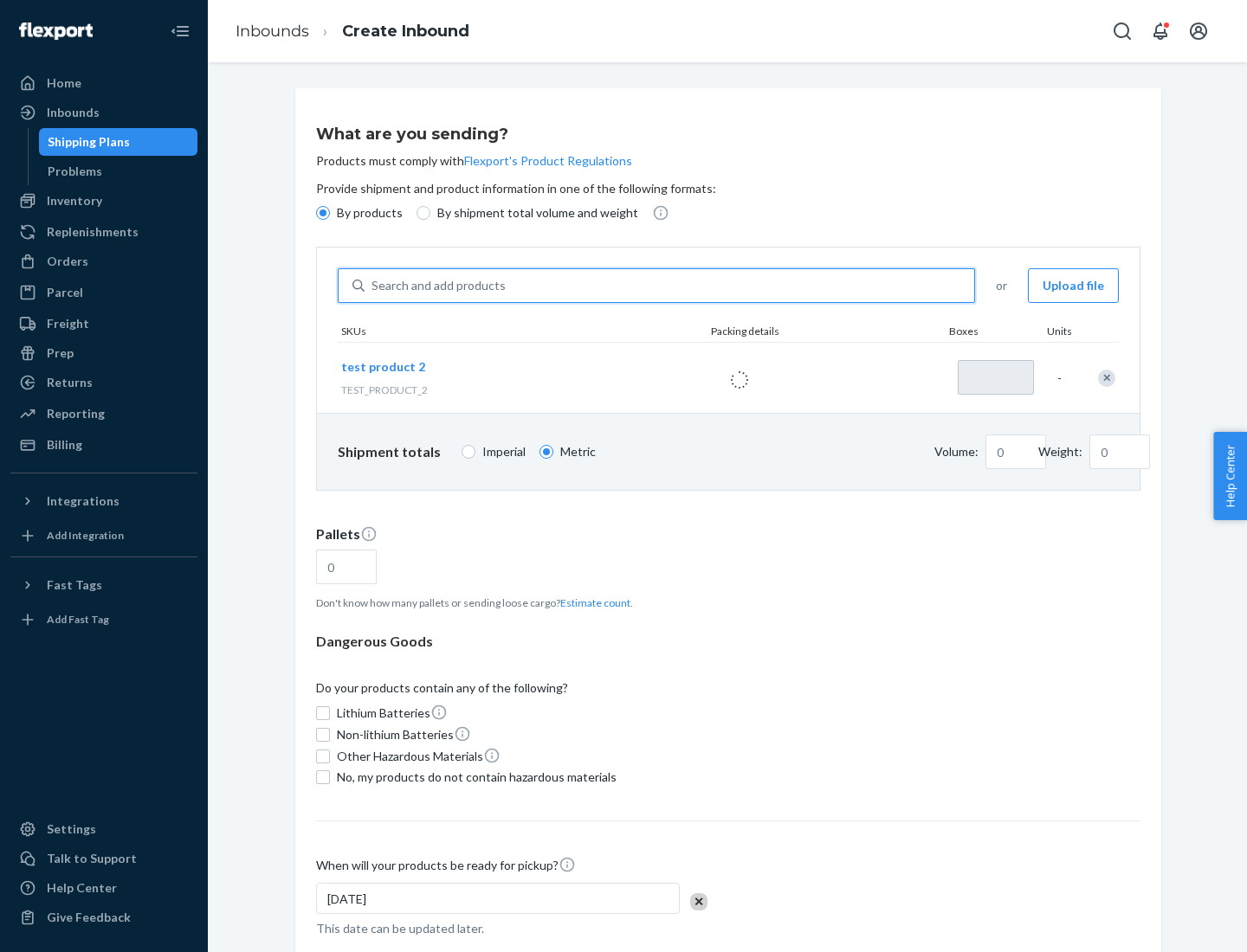
type input "1"
type input "0.02"
type input "22.23"
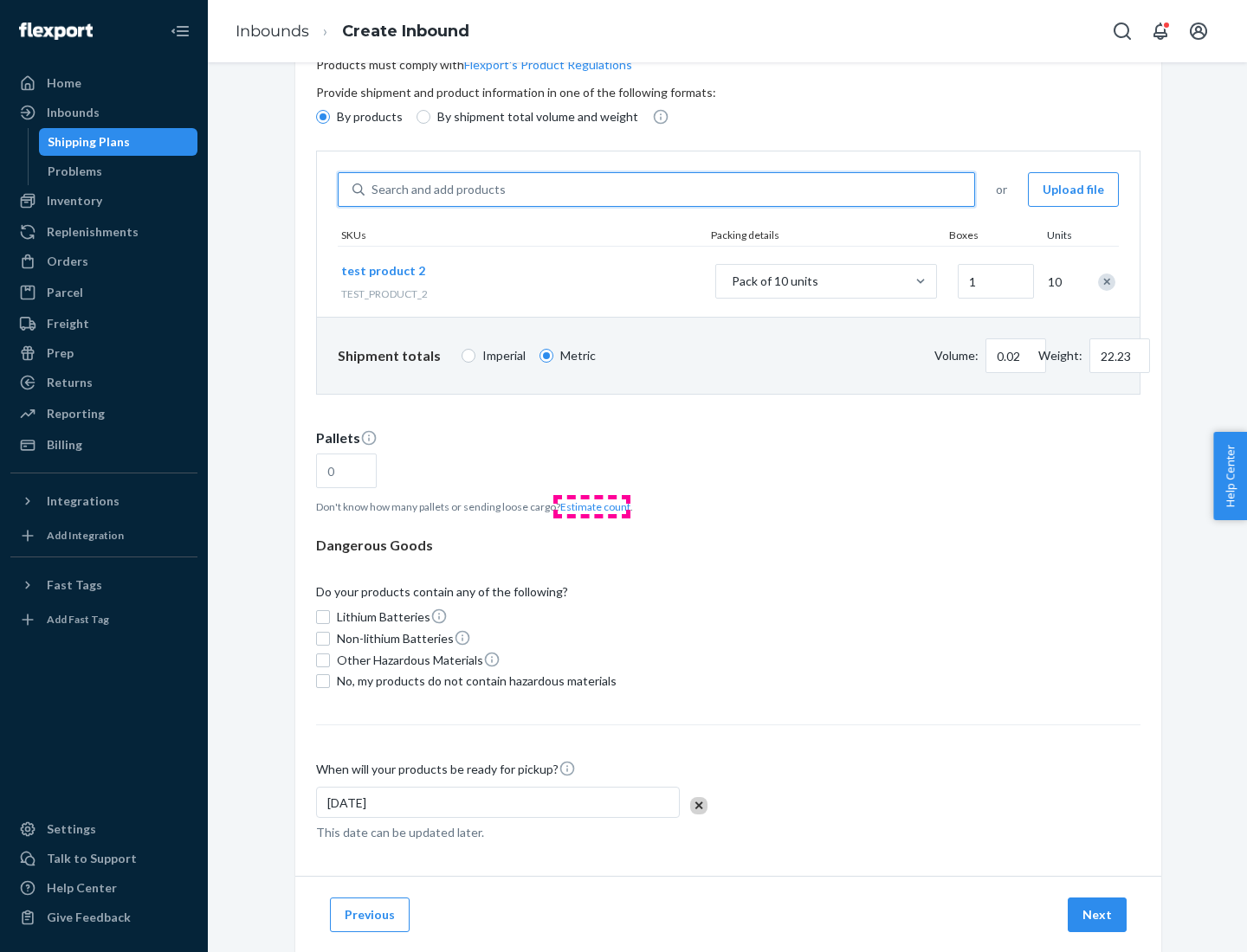
click at [592, 507] on button "Estimate count" at bounding box center [596, 507] width 70 height 15
type input "1"
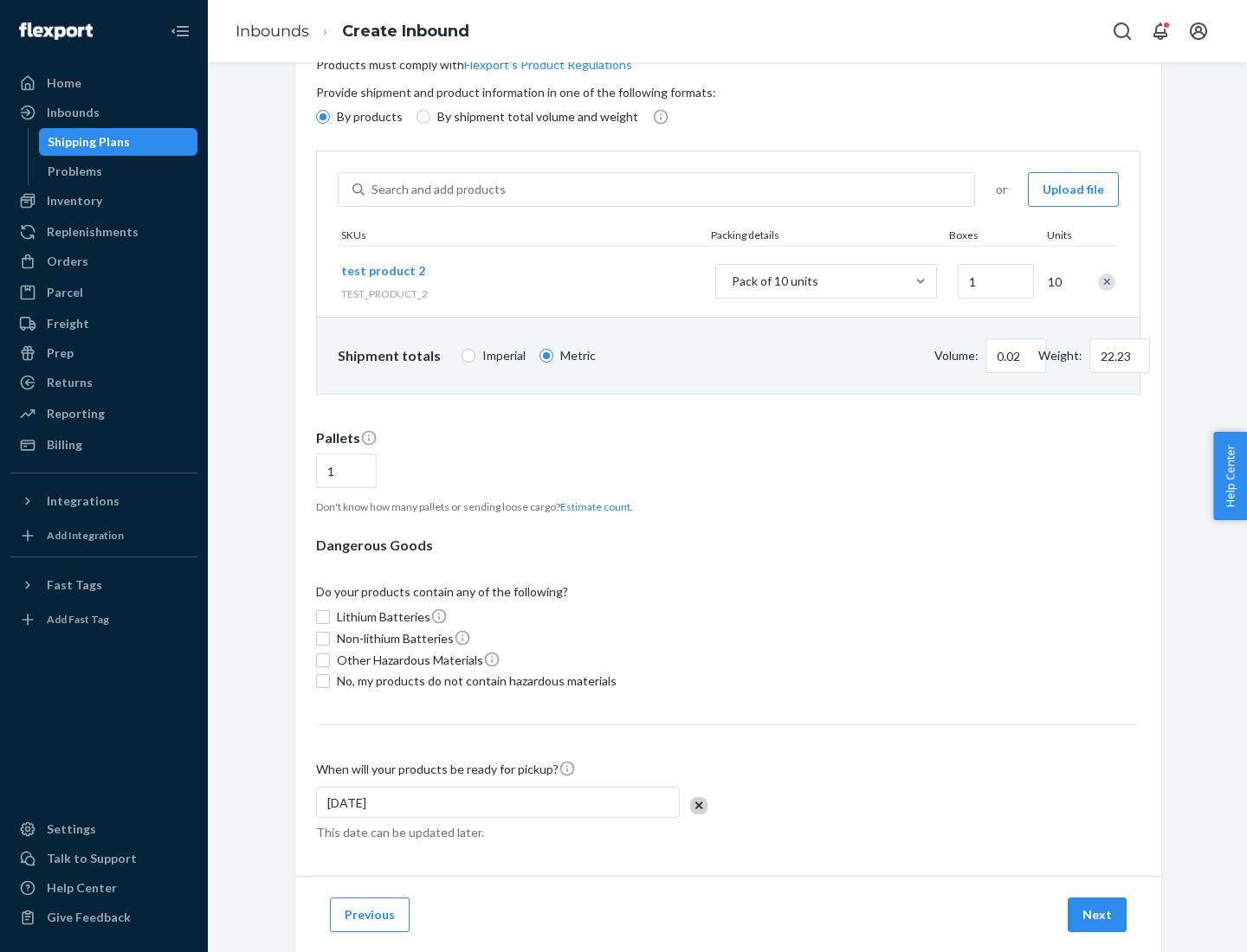
scroll to position [139, 0]
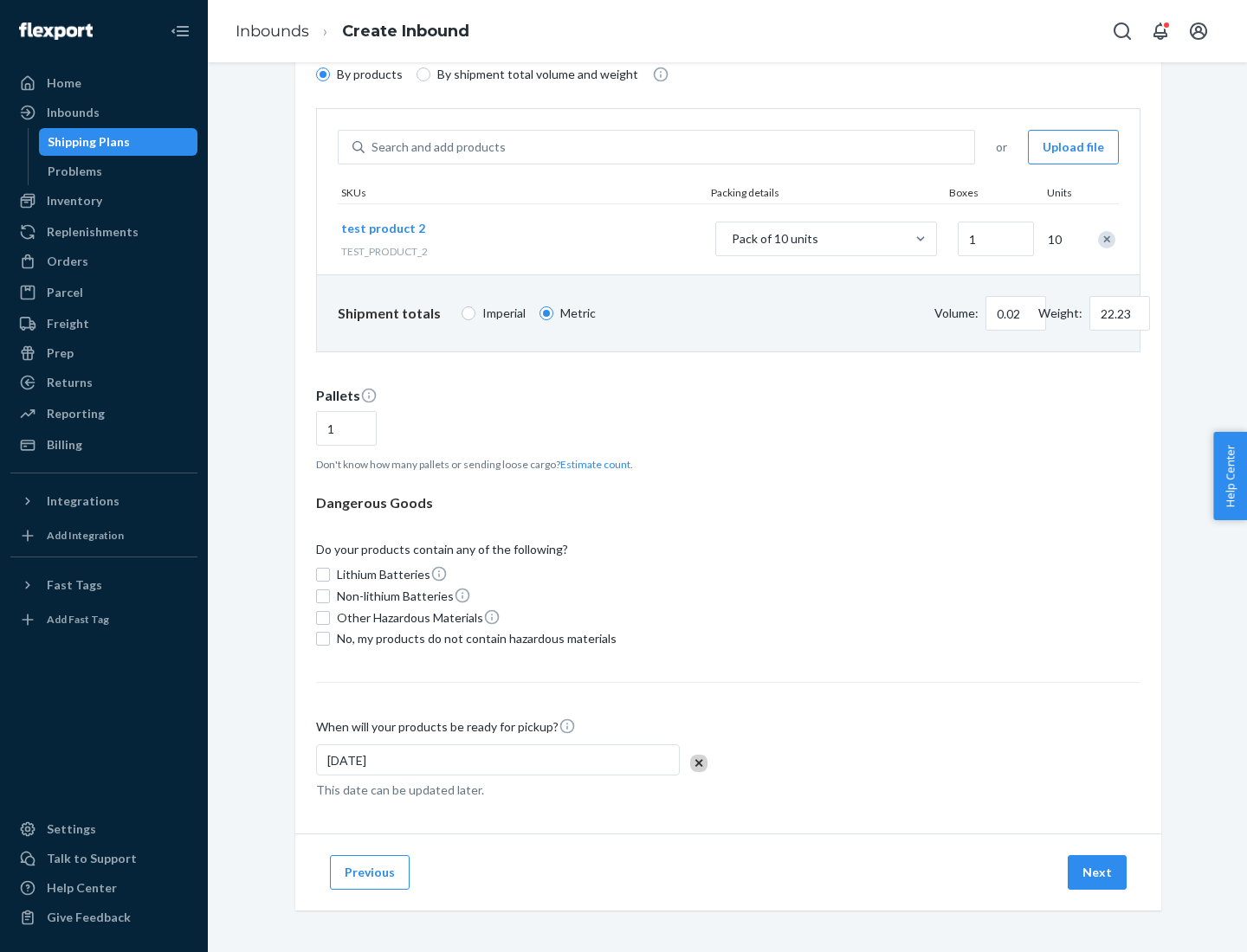
click at [474, 639] on span "No, my products do not contain hazardous materials" at bounding box center [477, 639] width 279 height 17
click at [330, 639] on input "No, my products do not contain hazardous materials" at bounding box center [323, 639] width 14 height 14
checkbox input "true"
click at [1099, 873] on button "Next" at bounding box center [1097, 873] width 59 height 35
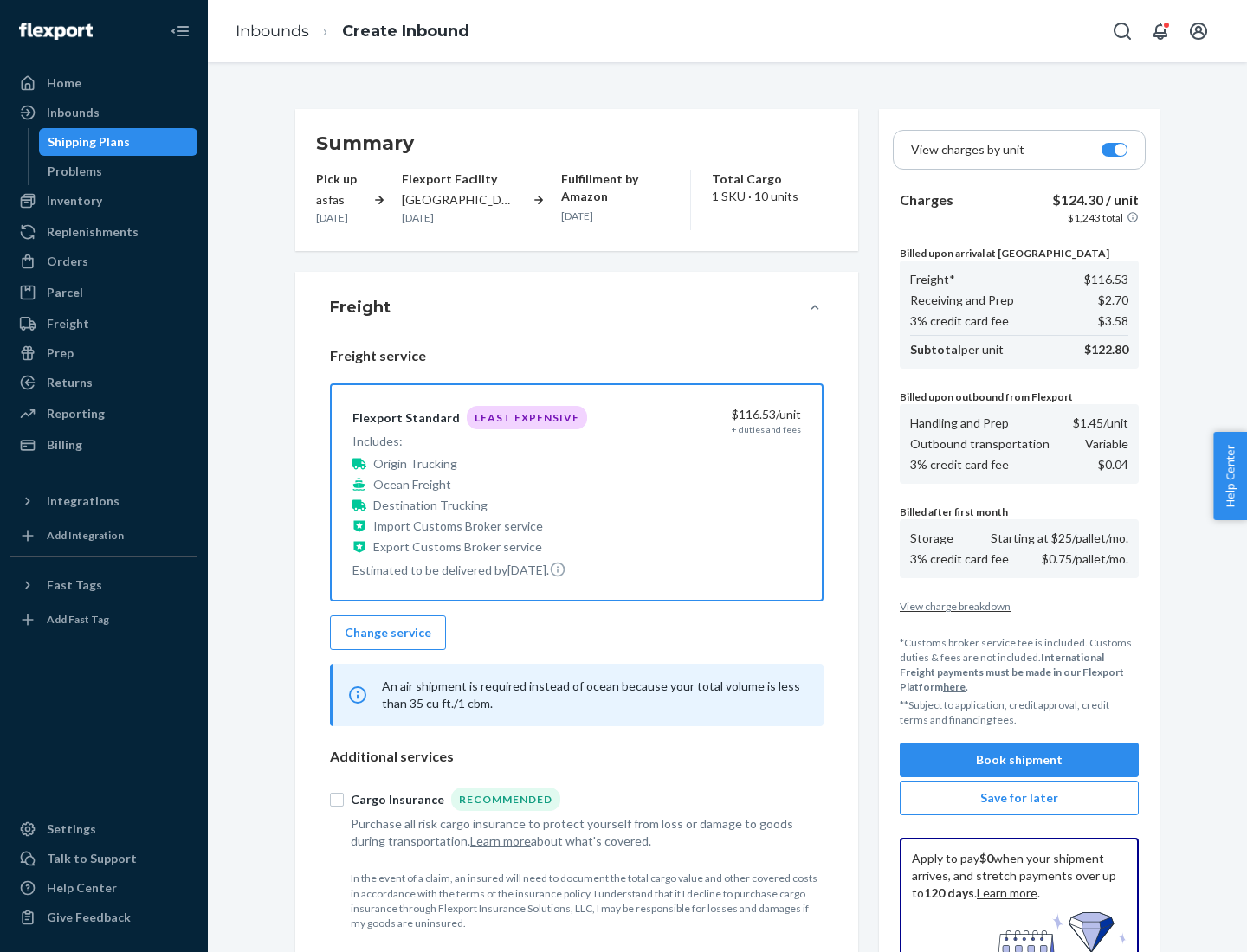
scroll to position [253, 0]
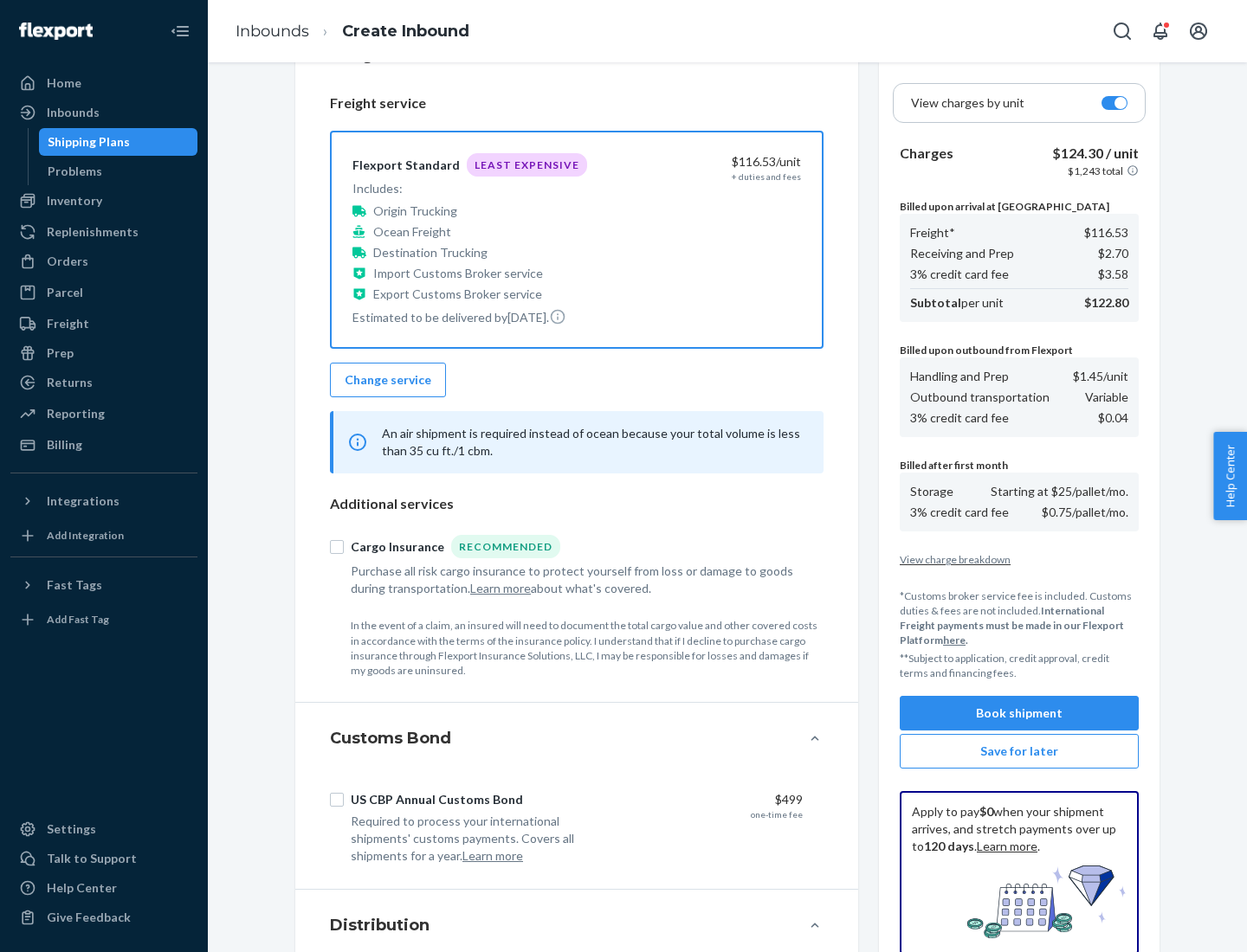
click at [1020, 713] on button "Book shipment" at bounding box center [1019, 713] width 239 height 35
